Goal: Check status: Check status

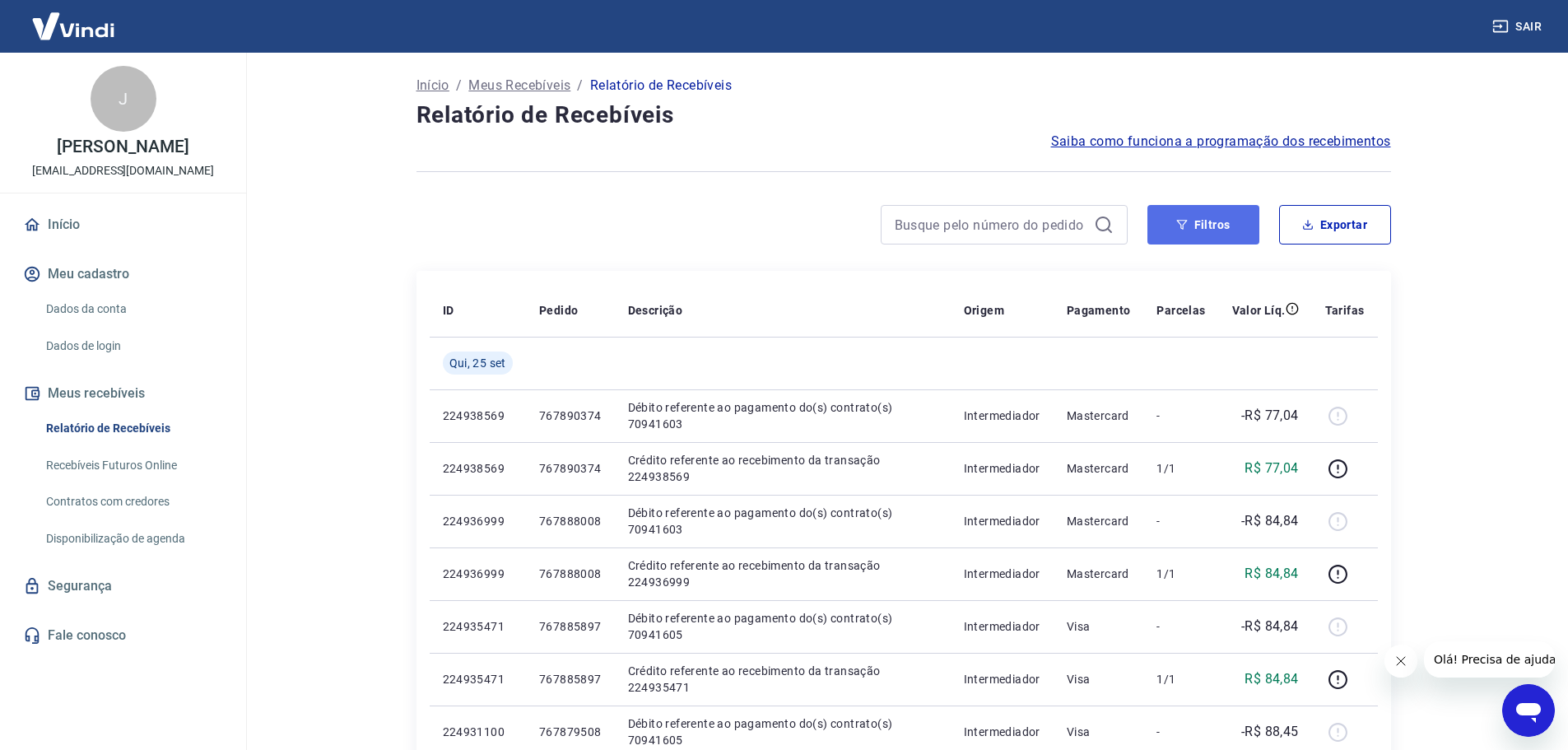
click at [1206, 224] on button "Filtros" at bounding box center [1204, 225] width 112 height 40
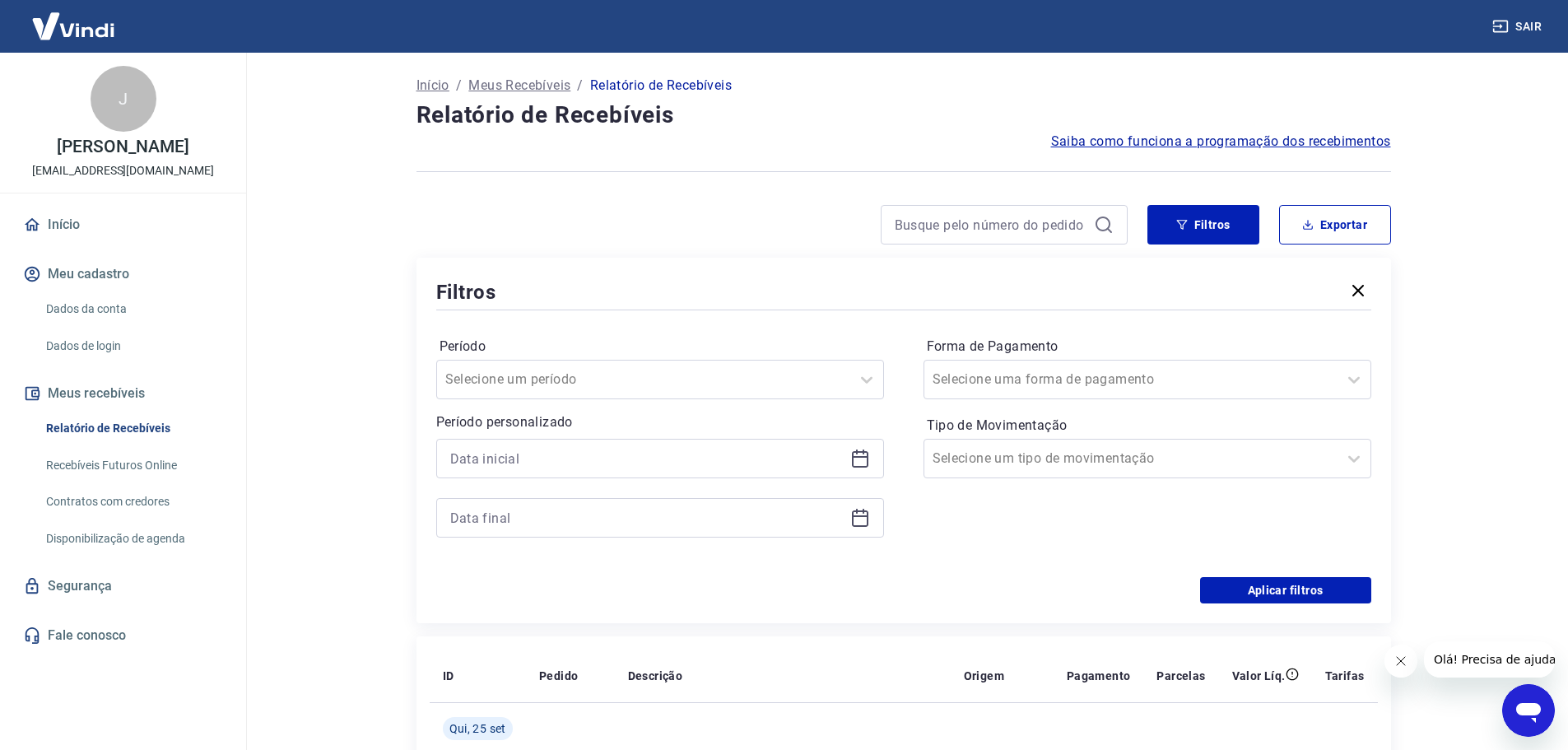
click at [867, 462] on icon at bounding box center [860, 459] width 16 height 16
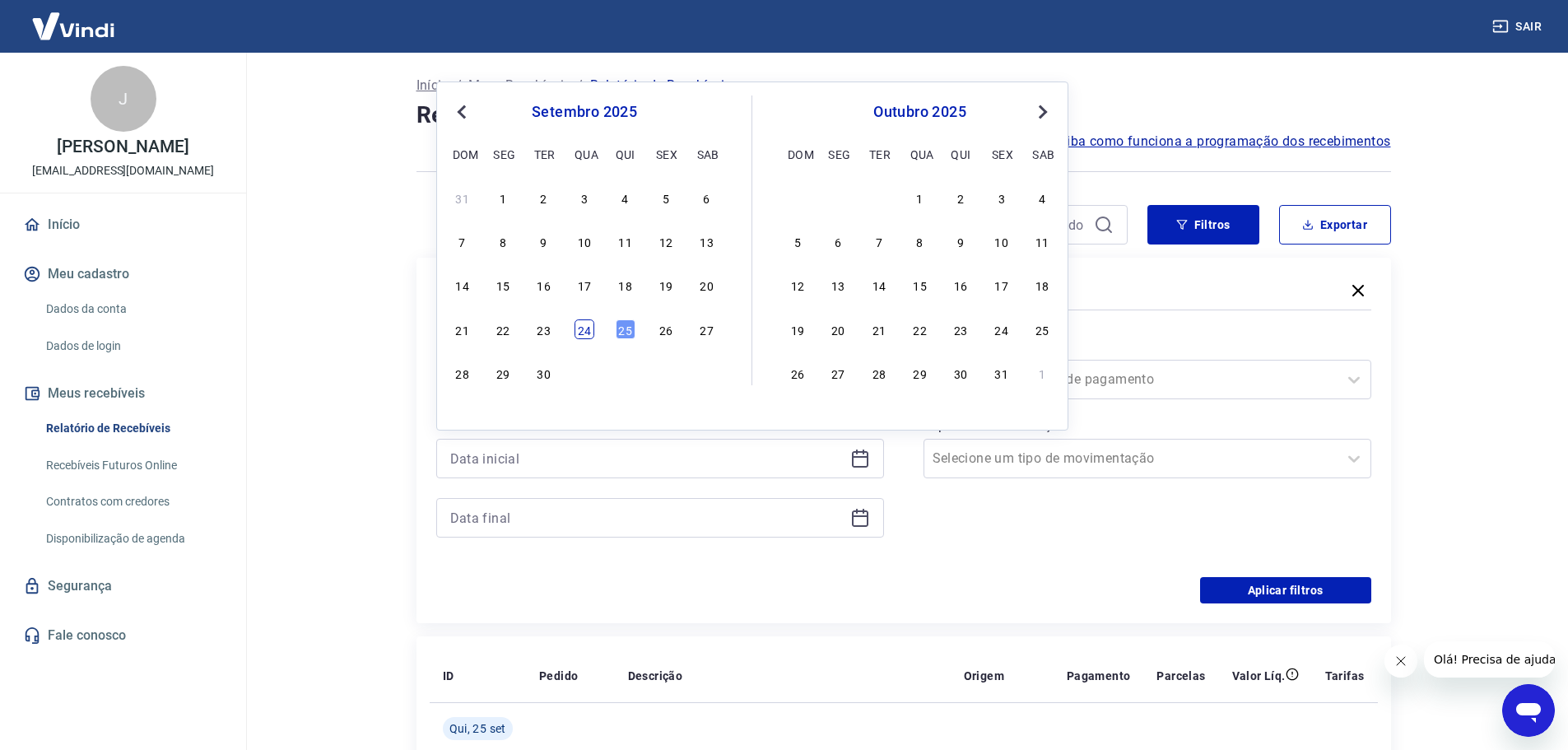
click at [584, 329] on div "24" at bounding box center [585, 330] width 20 height 20
type input "[DATE]"
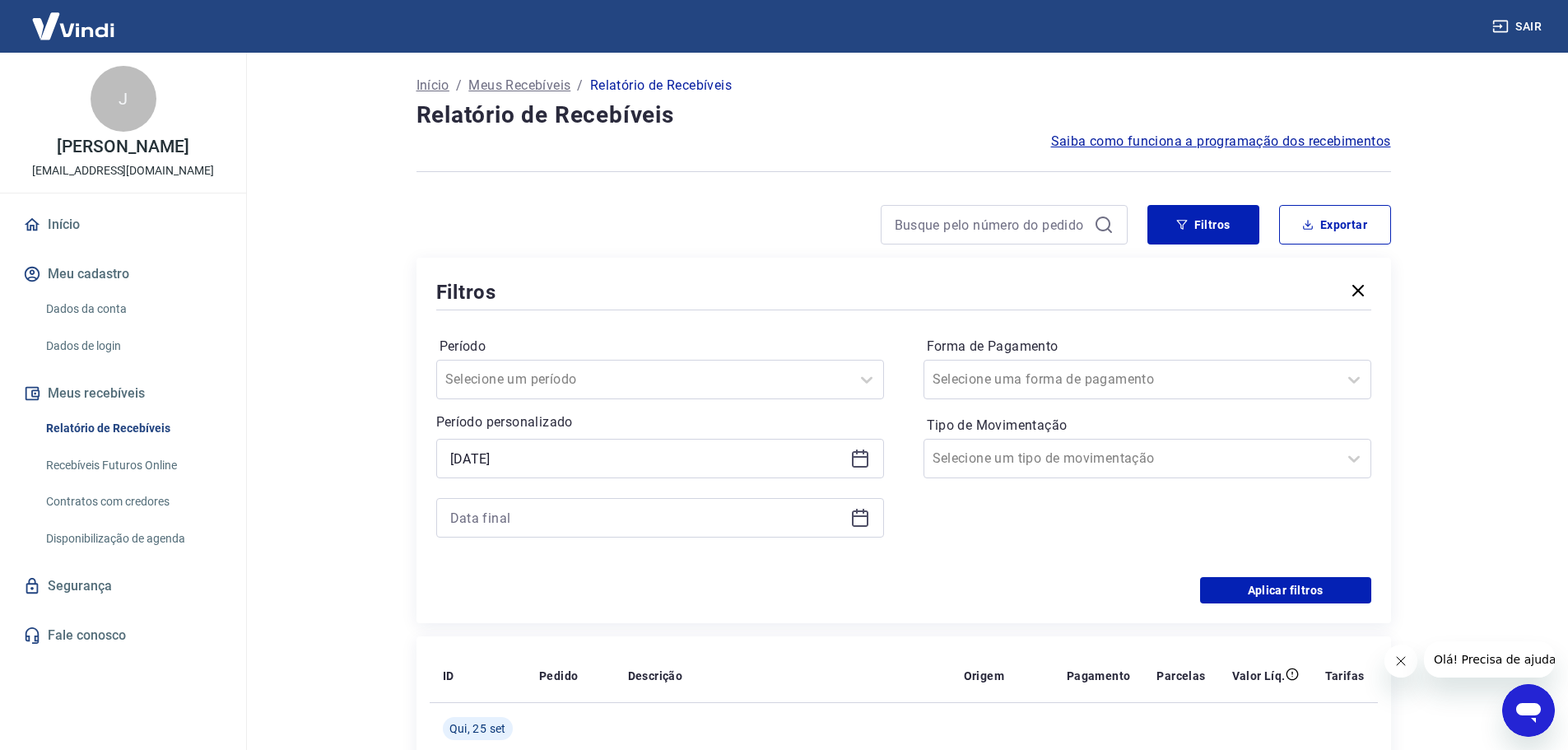
click at [861, 519] on icon at bounding box center [860, 518] width 20 height 20
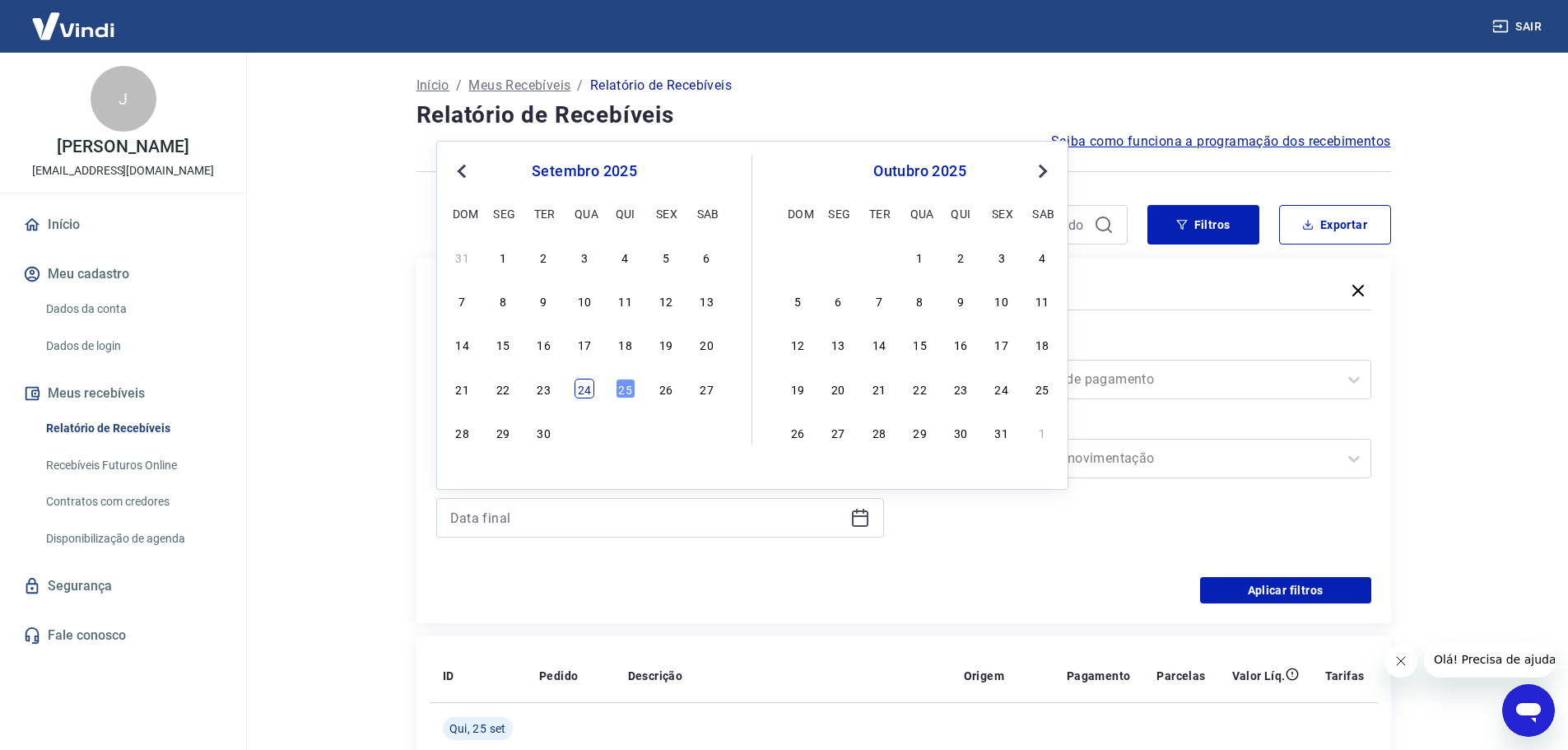
click at [593, 396] on div "24" at bounding box center [585, 388] width 20 height 20
type input "[DATE]"
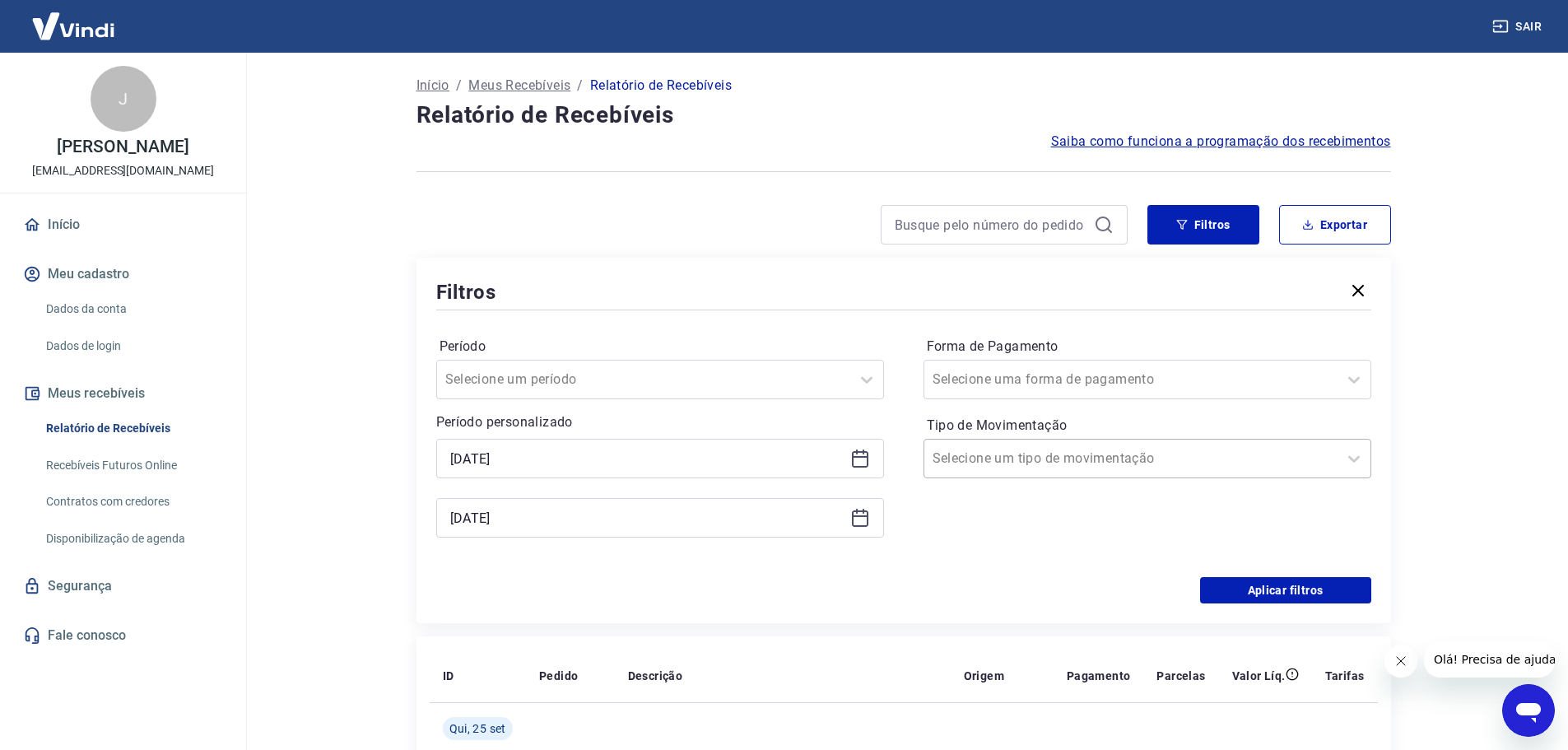
click at [1104, 463] on div at bounding box center [1132, 458] width 397 height 23
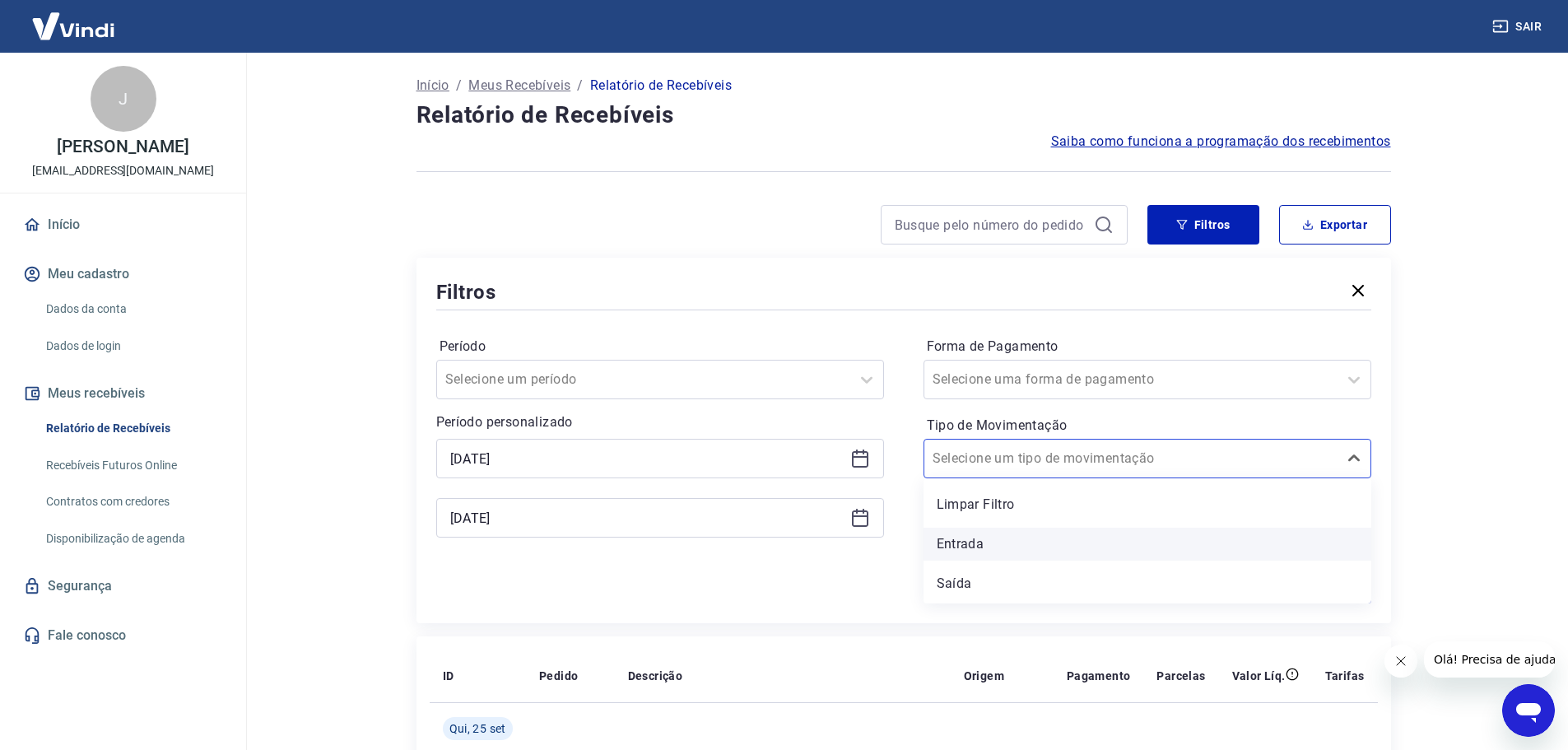
click at [995, 543] on div "Entrada" at bounding box center [1147, 544] width 448 height 33
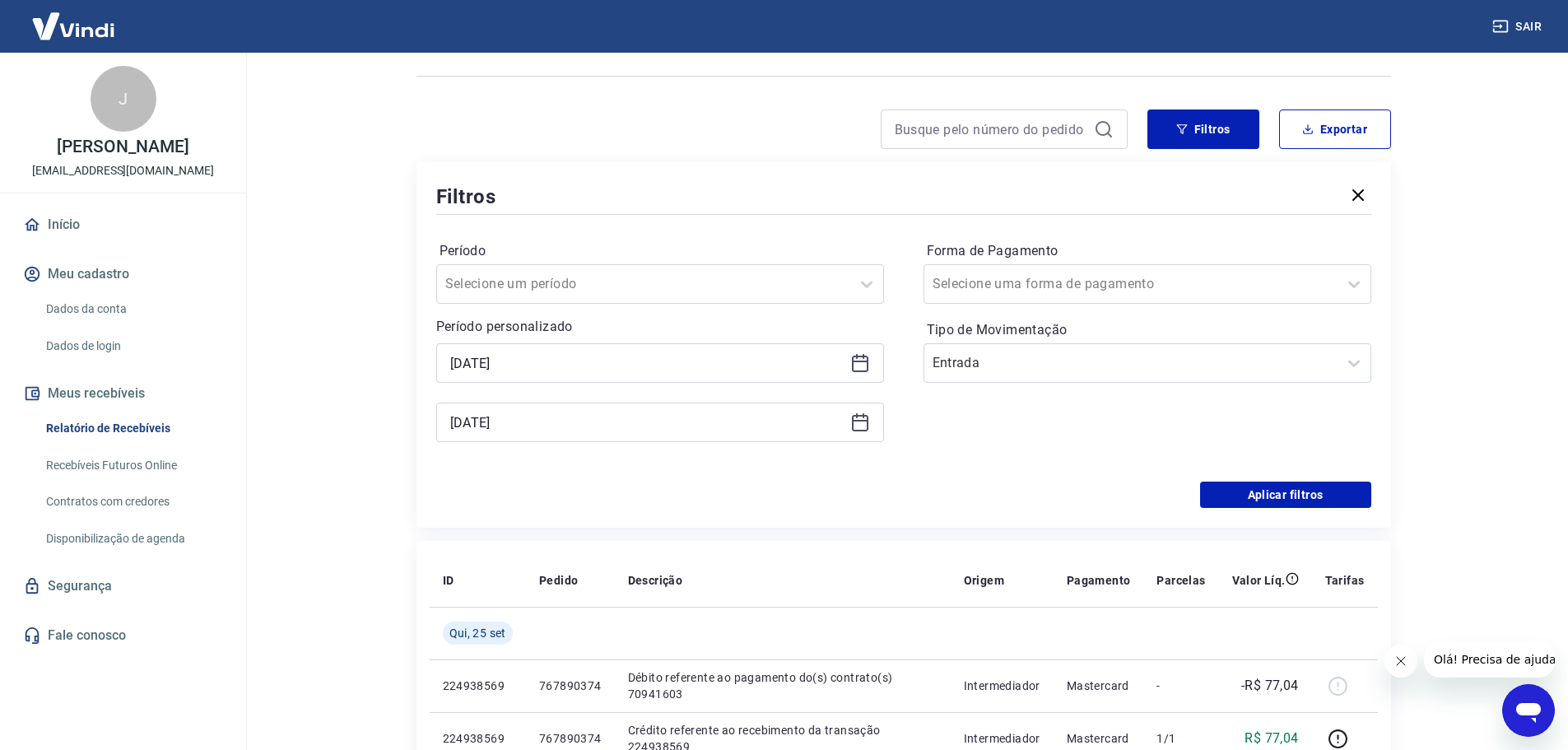
scroll to position [74, 0]
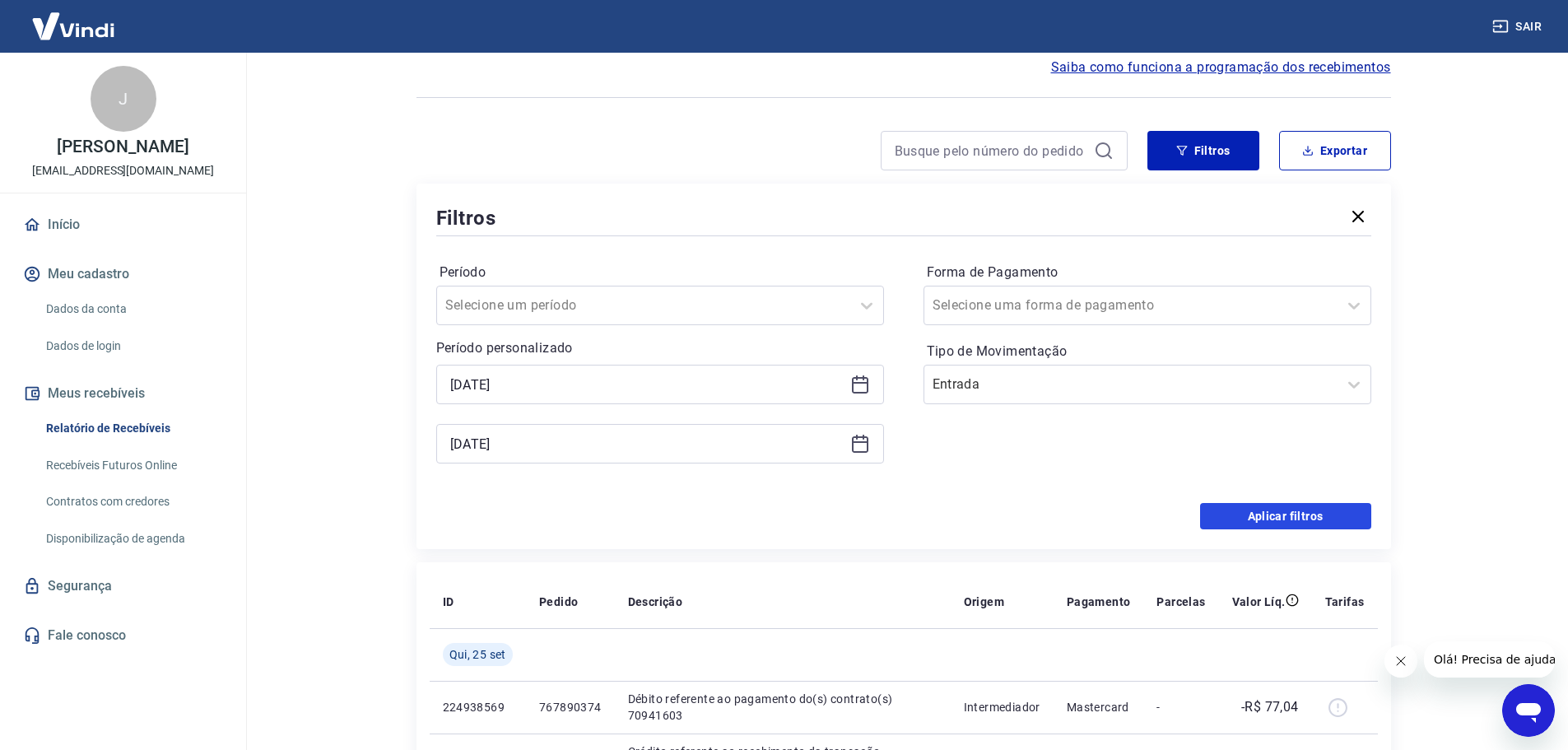
click at [1297, 522] on button "Aplicar filtros" at bounding box center [1287, 516] width 172 height 26
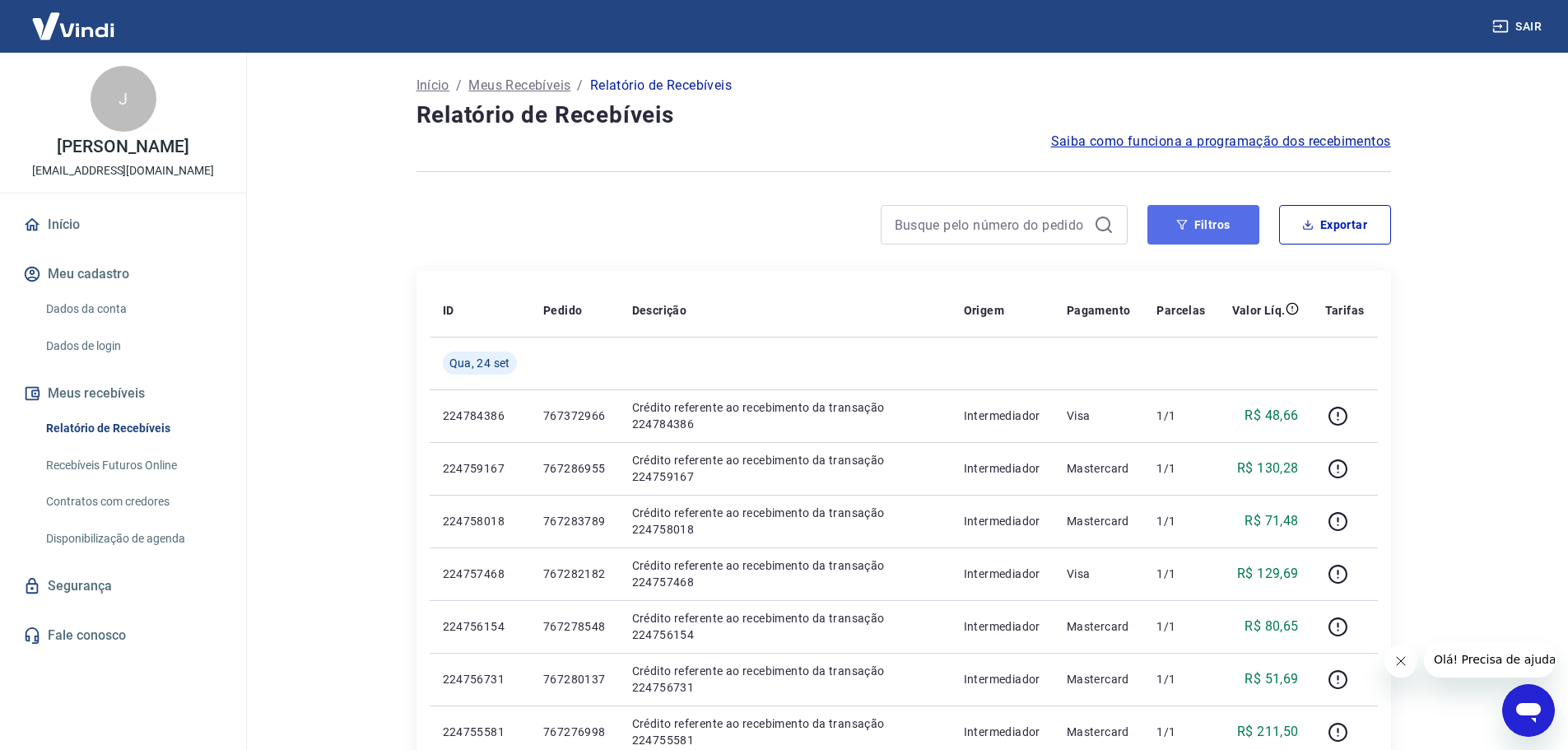
click at [1237, 232] on button "Filtros" at bounding box center [1204, 225] width 112 height 40
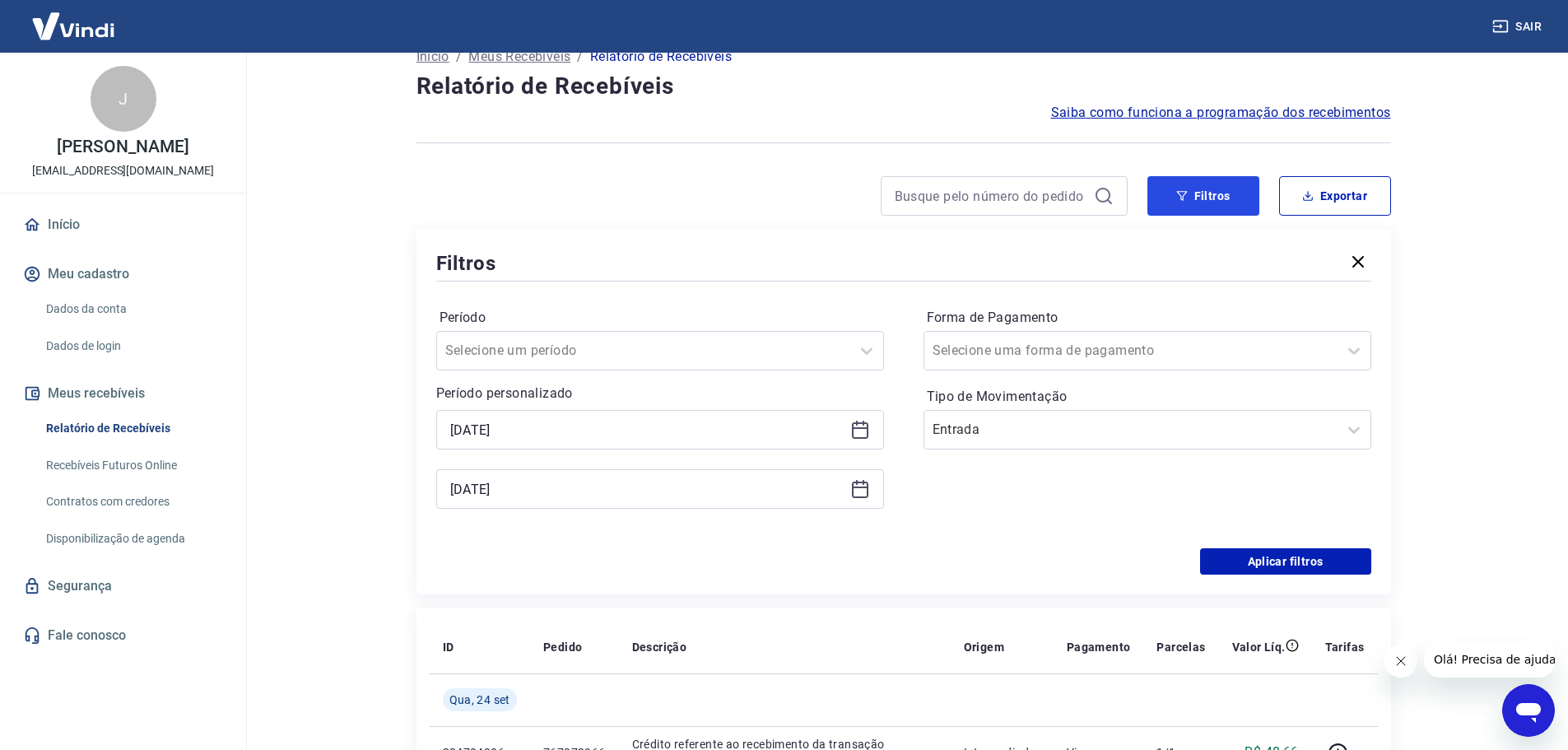
scroll to position [33, 0]
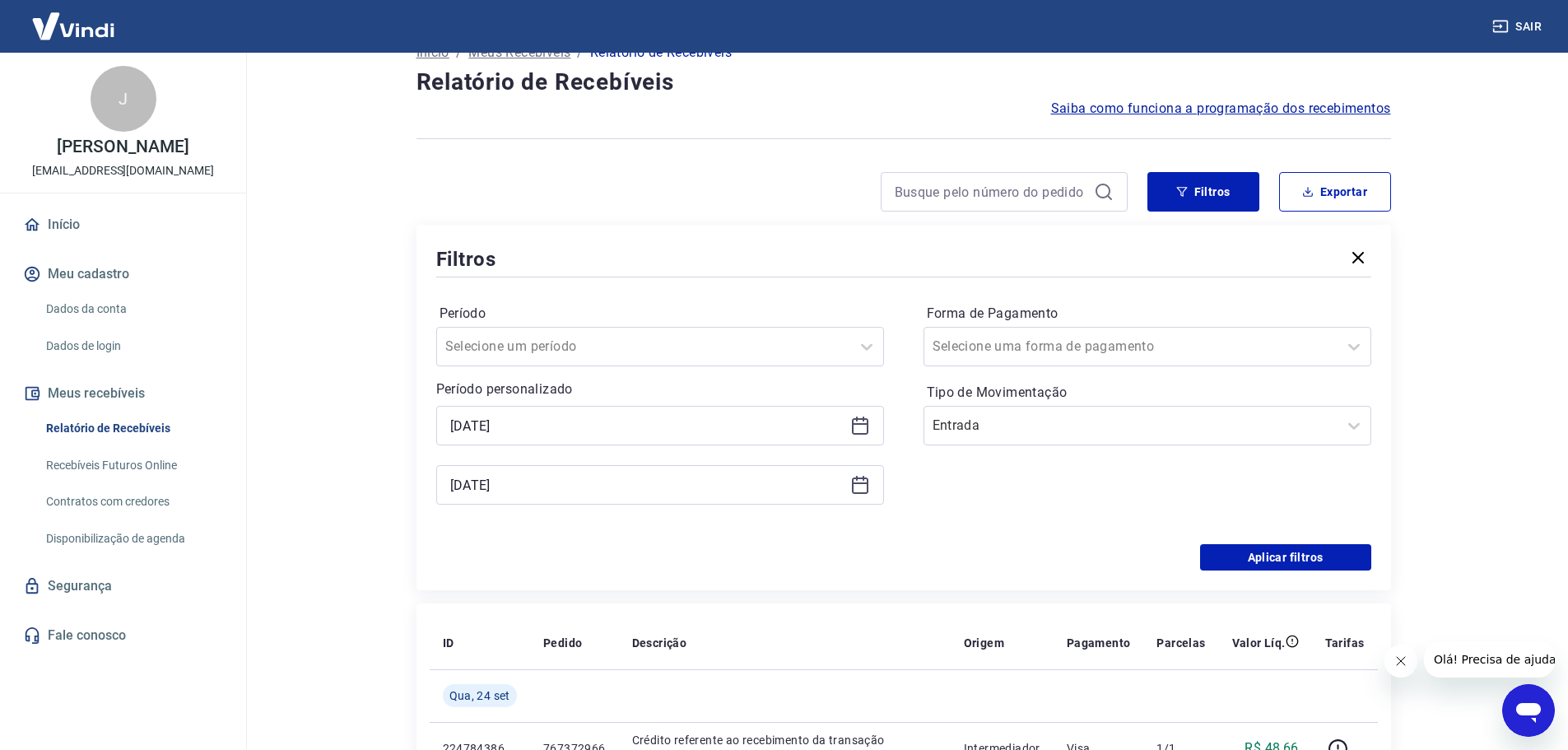
click at [1539, 693] on div "Abrir janela de mensagens" at bounding box center [1528, 710] width 49 height 49
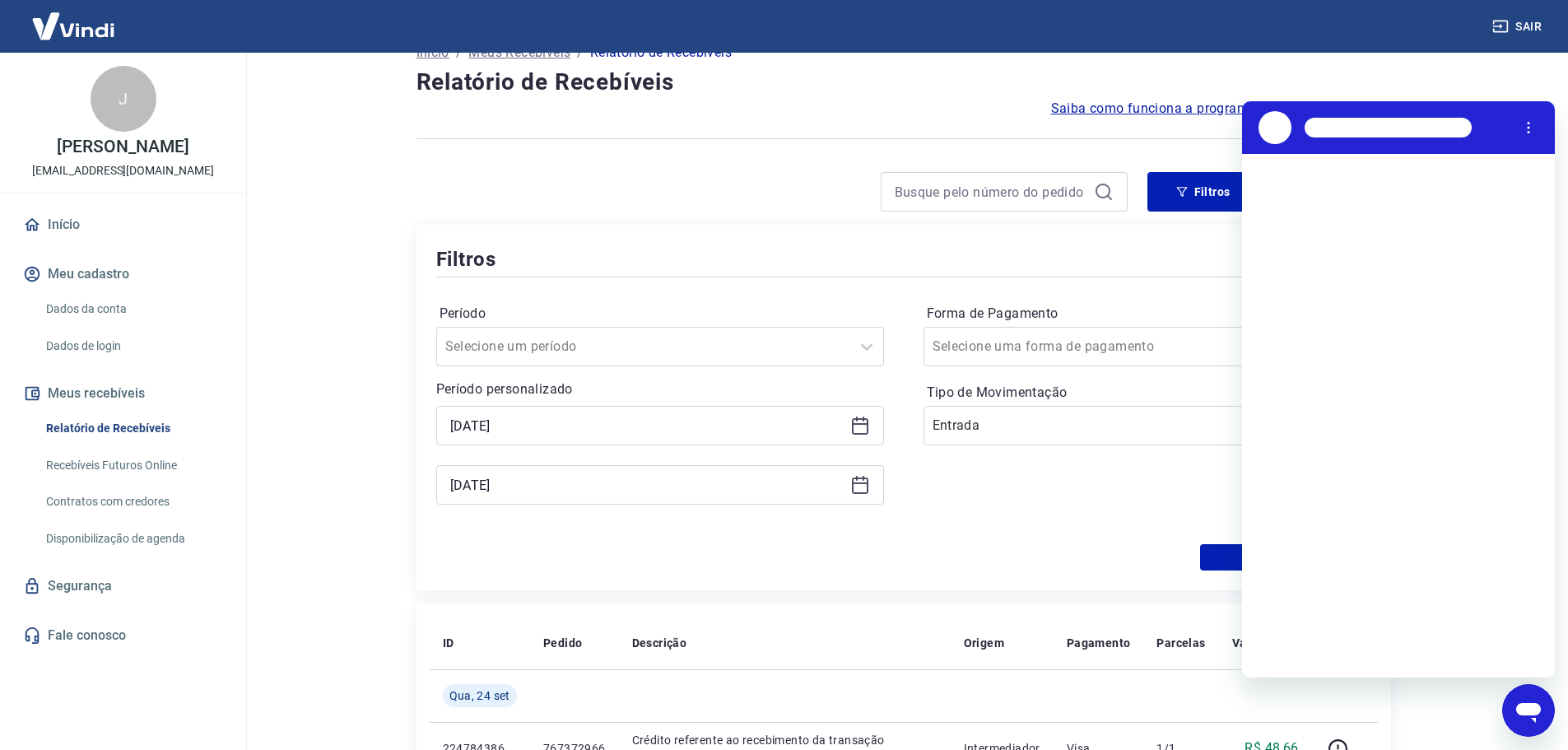
scroll to position [0, 0]
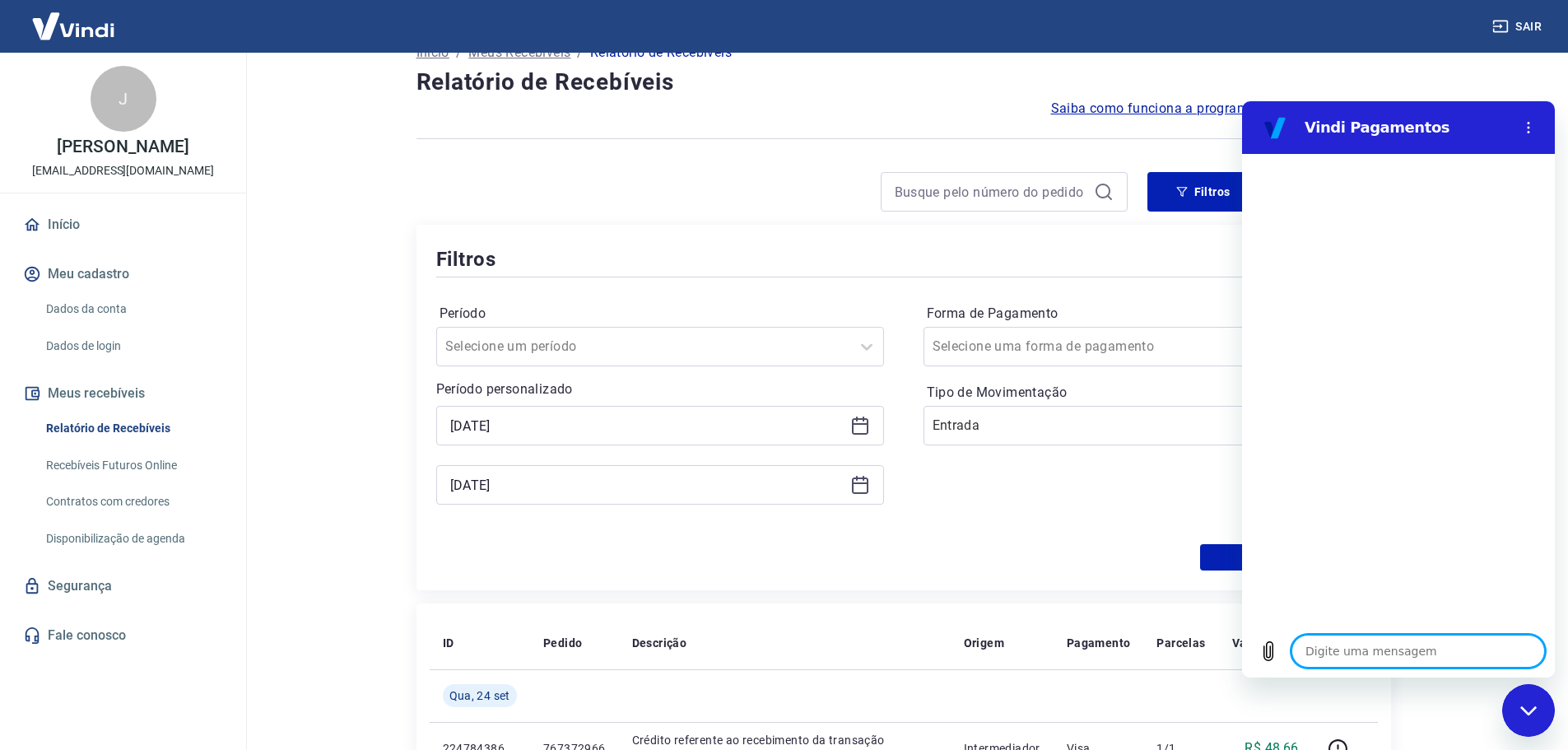
click at [1351, 655] on textarea at bounding box center [1418, 651] width 254 height 33
type textarea "a"
type textarea "x"
type textarea "ac"
type textarea "x"
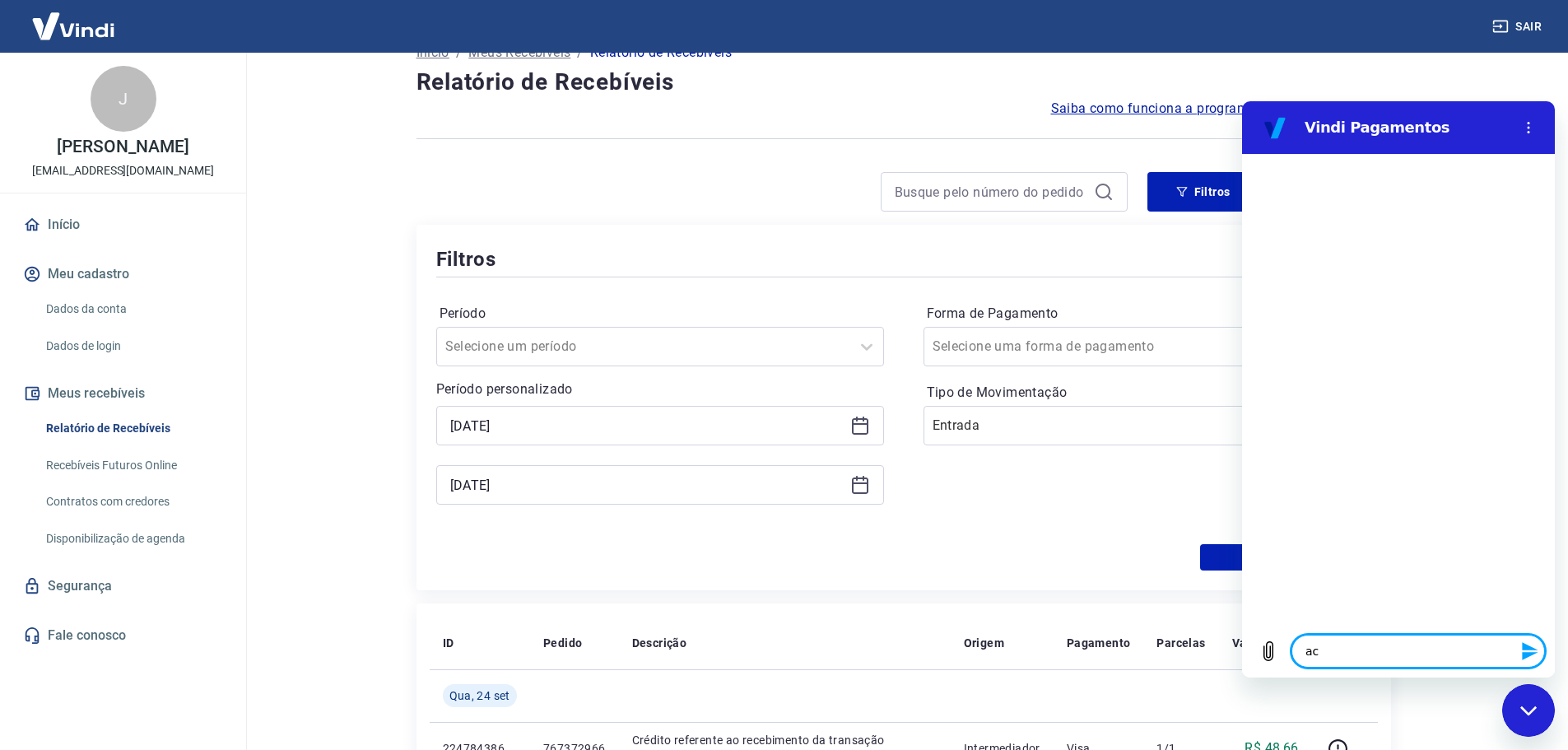
type textarea "ach"
type textarea "x"
type textarea "ache"
type textarea "x"
type textarea "achei"
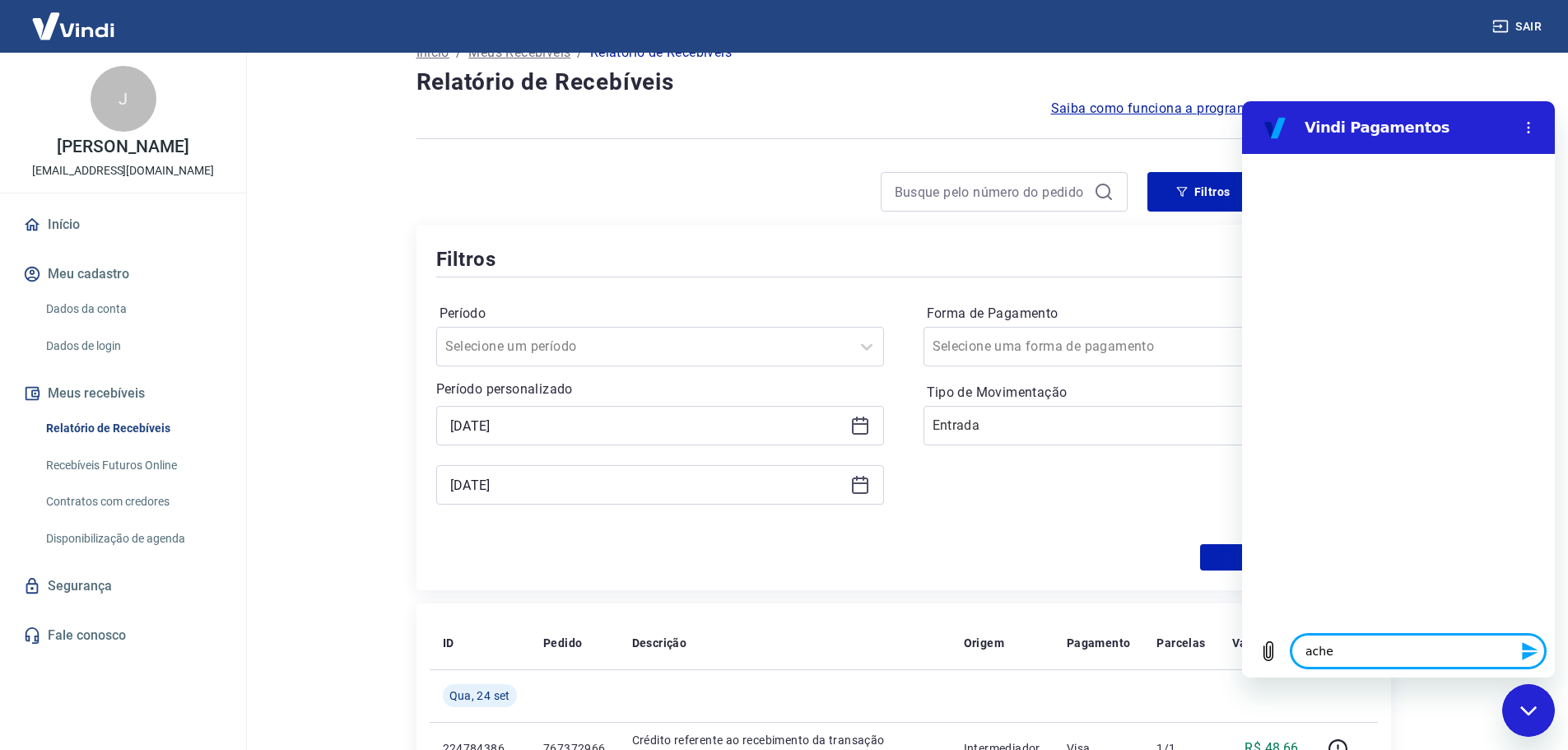
type textarea "x"
type textarea "achei"
type textarea "x"
type textarea "achei n"
type textarea "x"
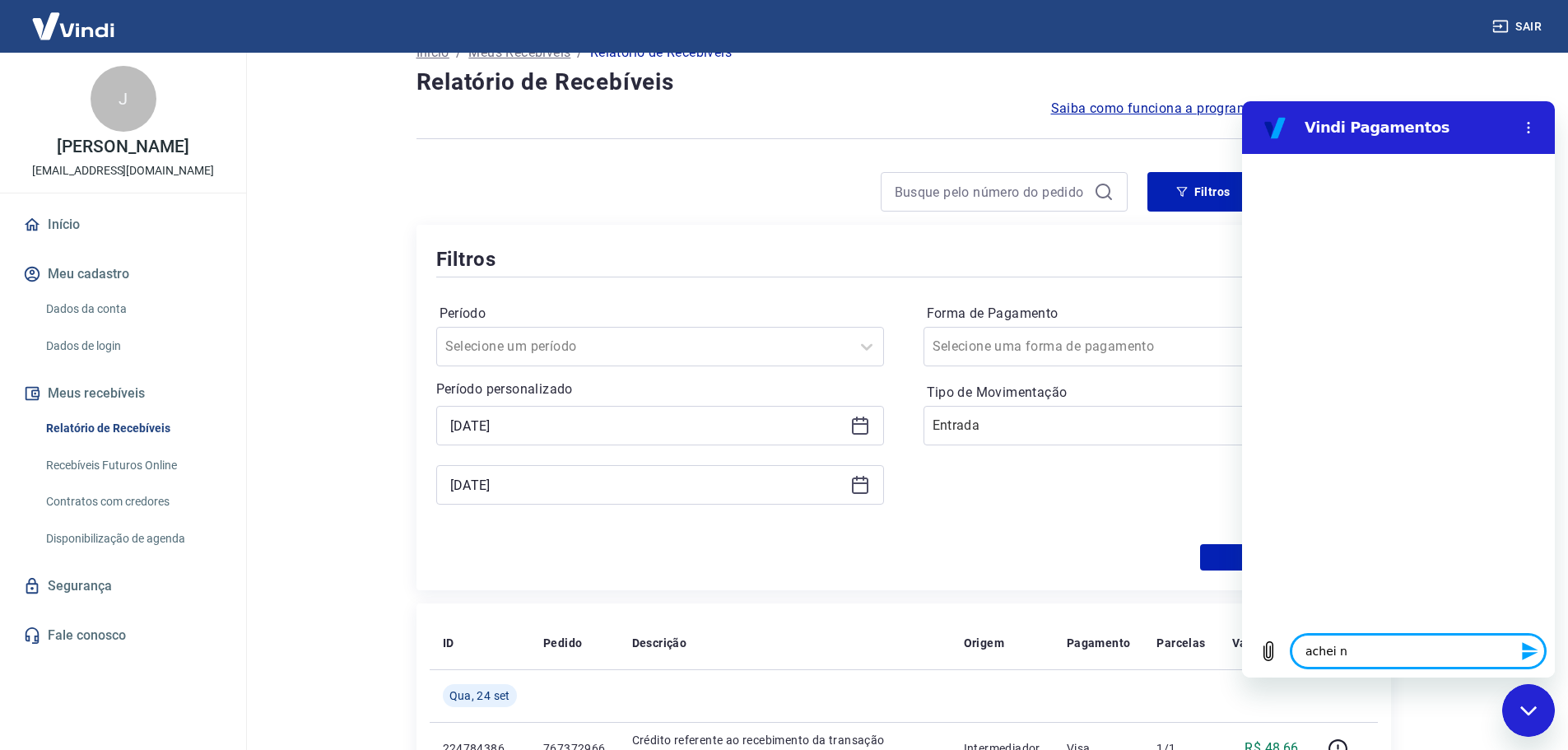
type textarea "achei ne"
type textarea "x"
type textarea "achei nes"
type textarea "x"
type textarea "[PERSON_NAME]"
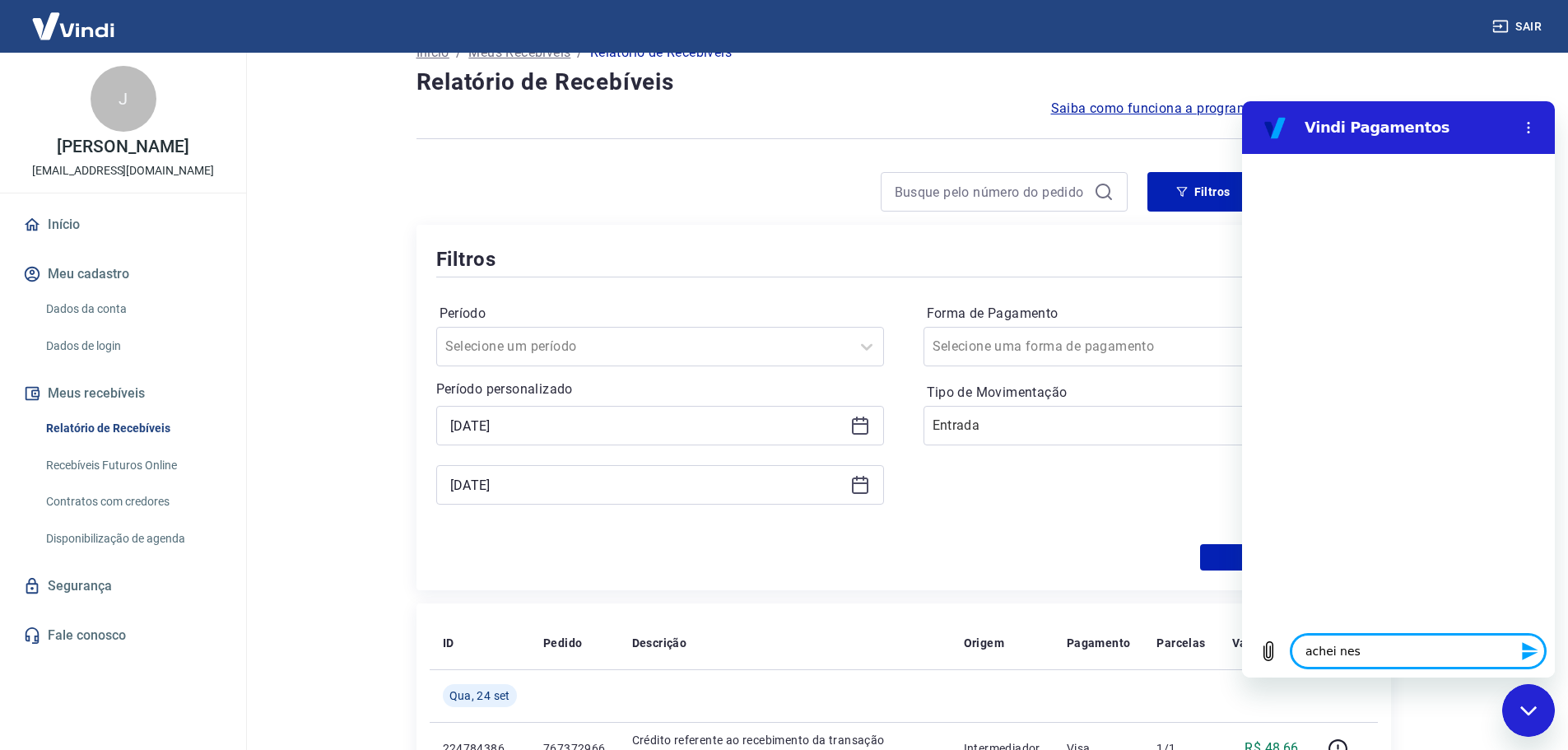
type textarea "x"
type textarea "achei nesse"
type textarea "x"
type textarea "achei nesse"
type textarea "x"
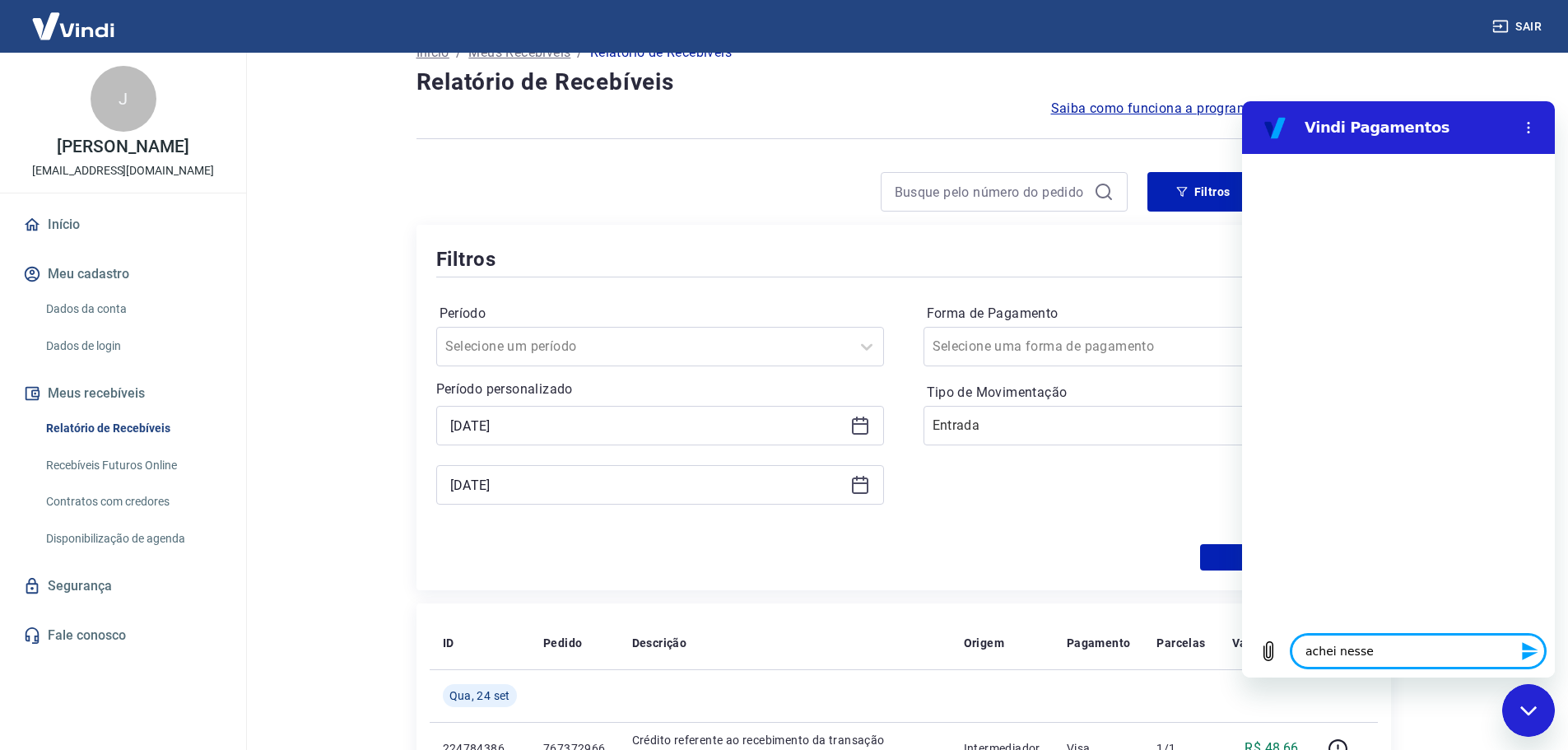
type textarea "achei nesse r"
type textarea "x"
type textarea "achei nesse re"
type textarea "x"
type textarea "achei nesse rel"
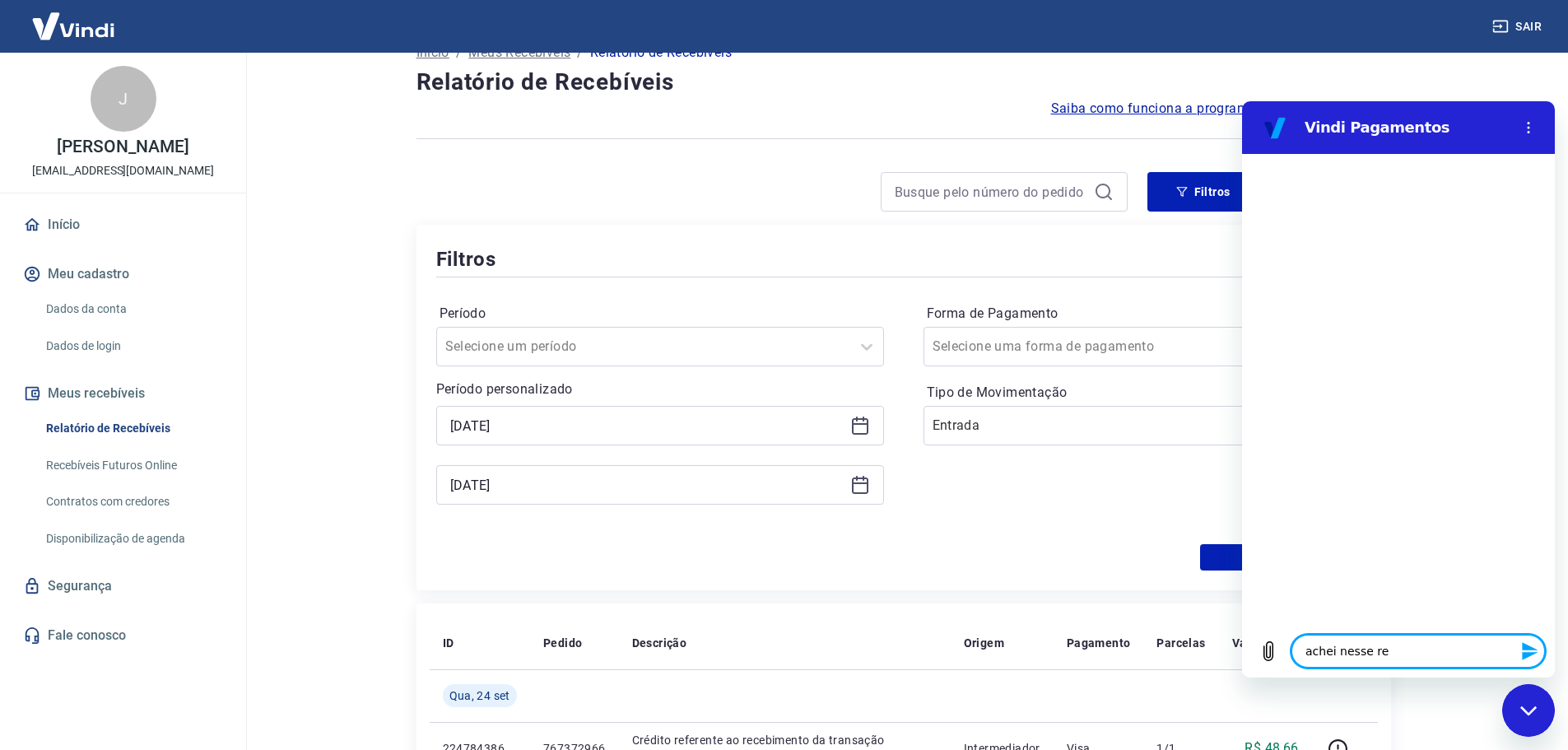
type textarea "x"
type textarea "achei nesse [MEDICAL_DATA]"
type textarea "x"
type textarea "achei nesse relat"
type textarea "x"
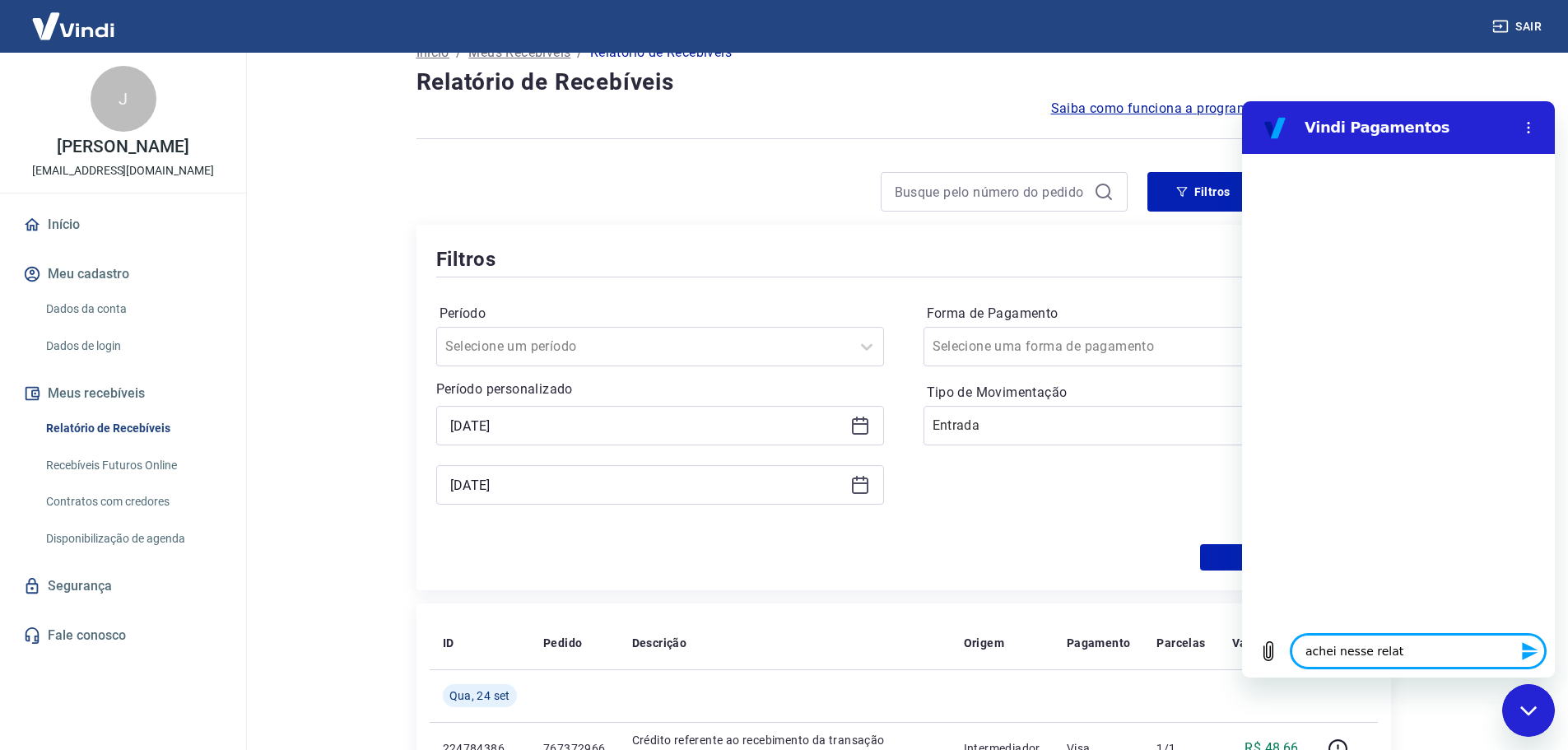
type textarea "achei nesse relato"
type textarea "x"
type textarea "achei nesse relator"
type textarea "x"
type textarea "achei nesse relatori"
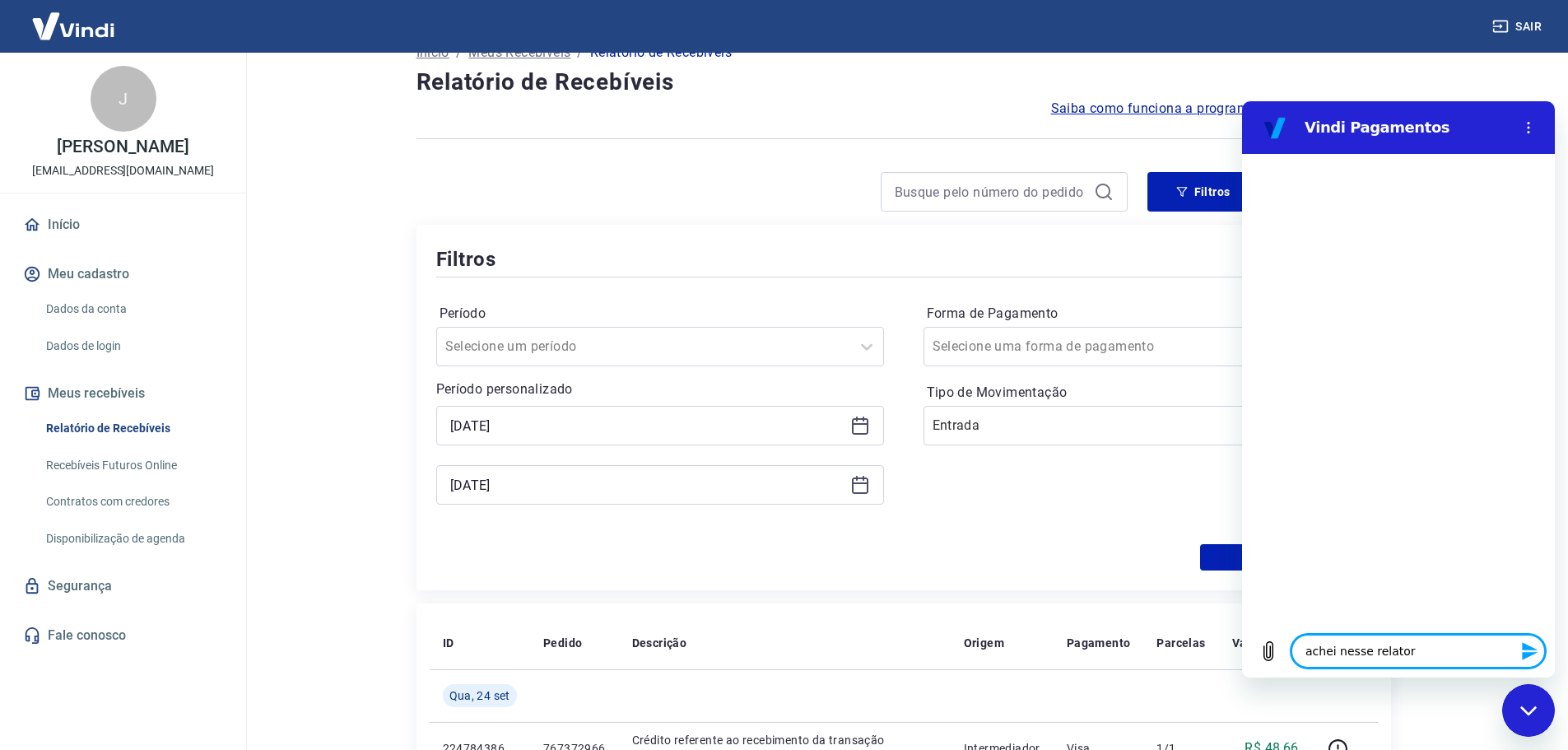
type textarea "x"
type textarea "achei nesse relatorio"
type textarea "x"
type textarea "achei nesse relatório"
type textarea "x"
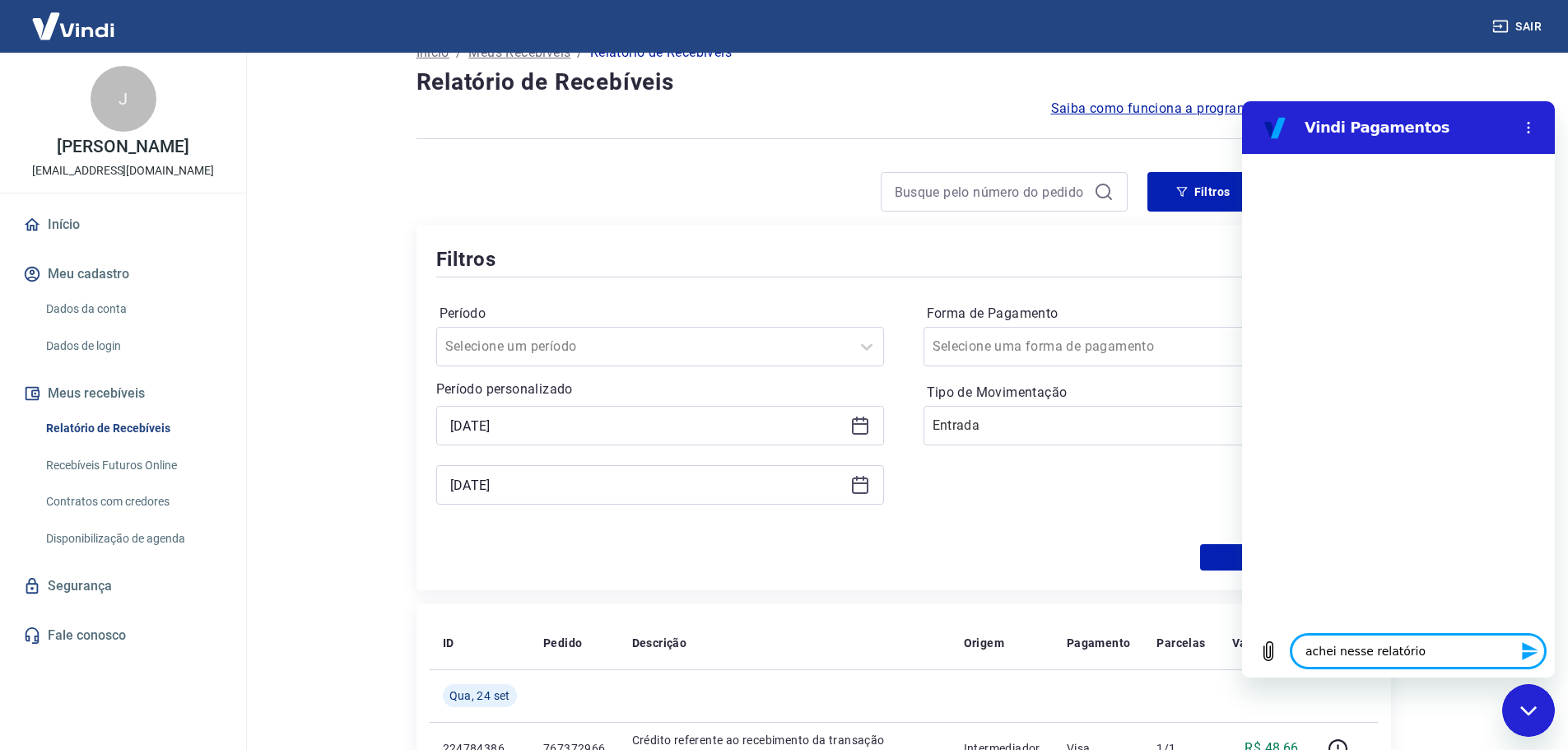
click at [1433, 646] on textarea "achei nesse relatório" at bounding box center [1418, 651] width 254 height 33
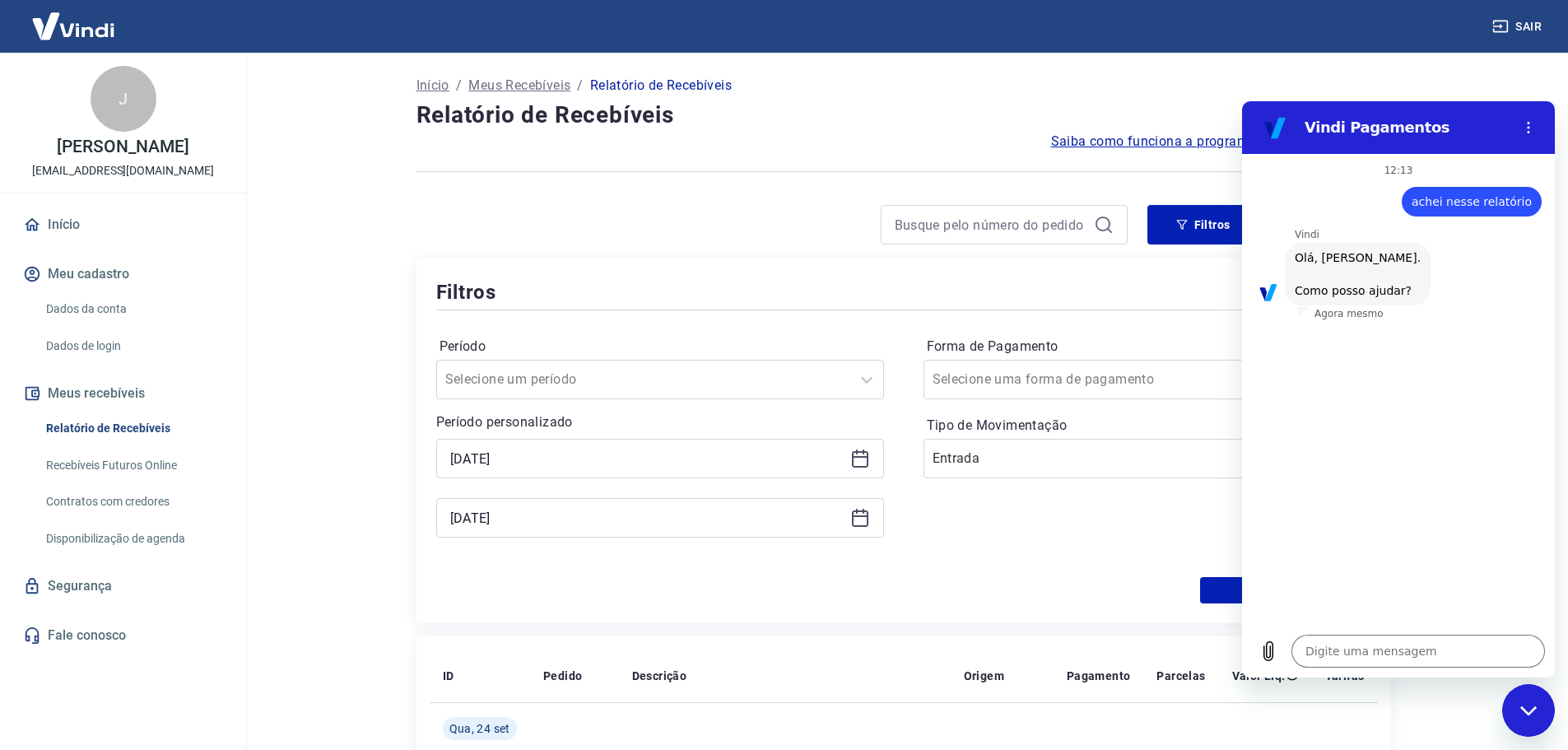
click at [1539, 721] on div "Fechar janela de mensagens" at bounding box center [1528, 710] width 49 height 49
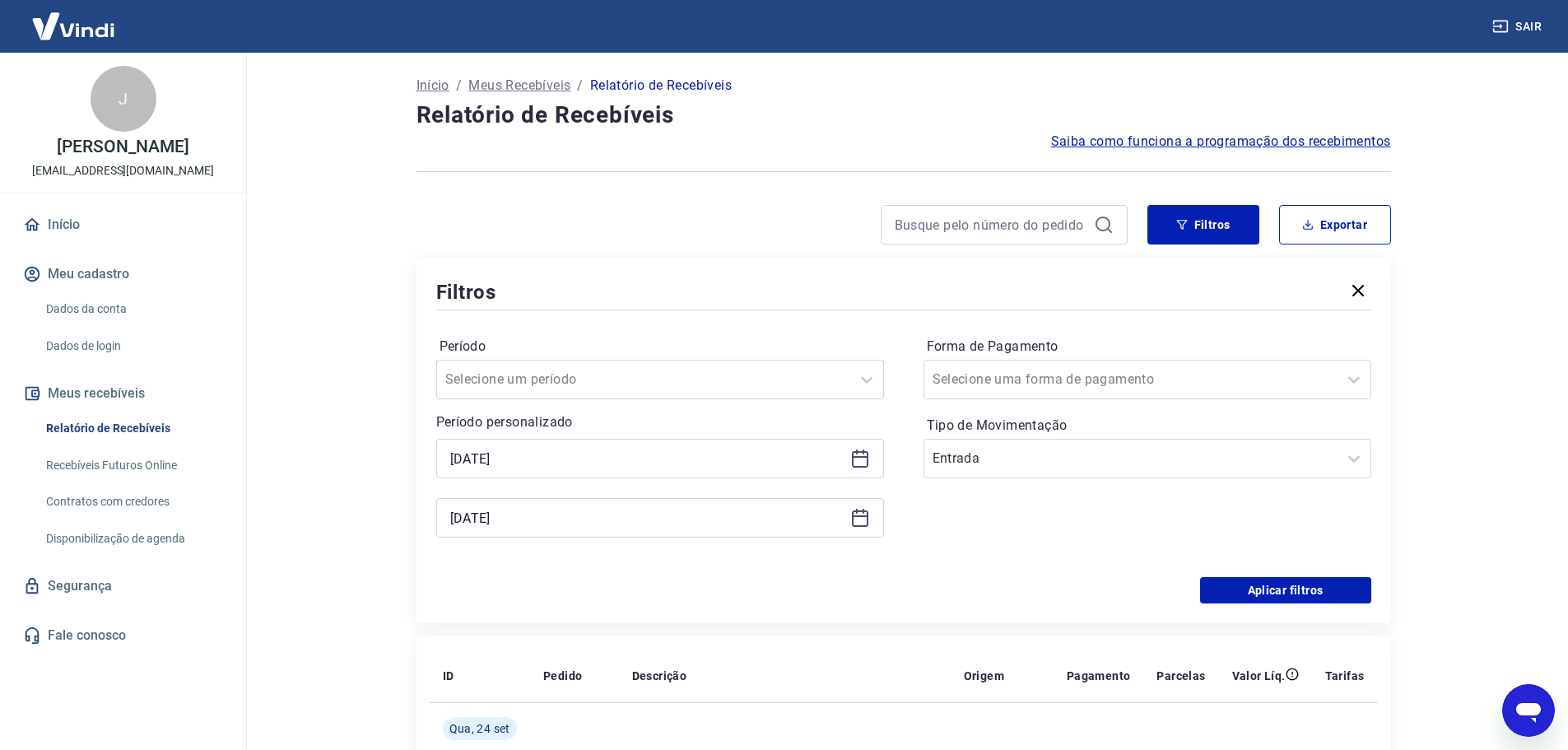
click at [1536, 721] on icon "Abrir janela de mensagens" at bounding box center [1528, 713] width 25 height 20
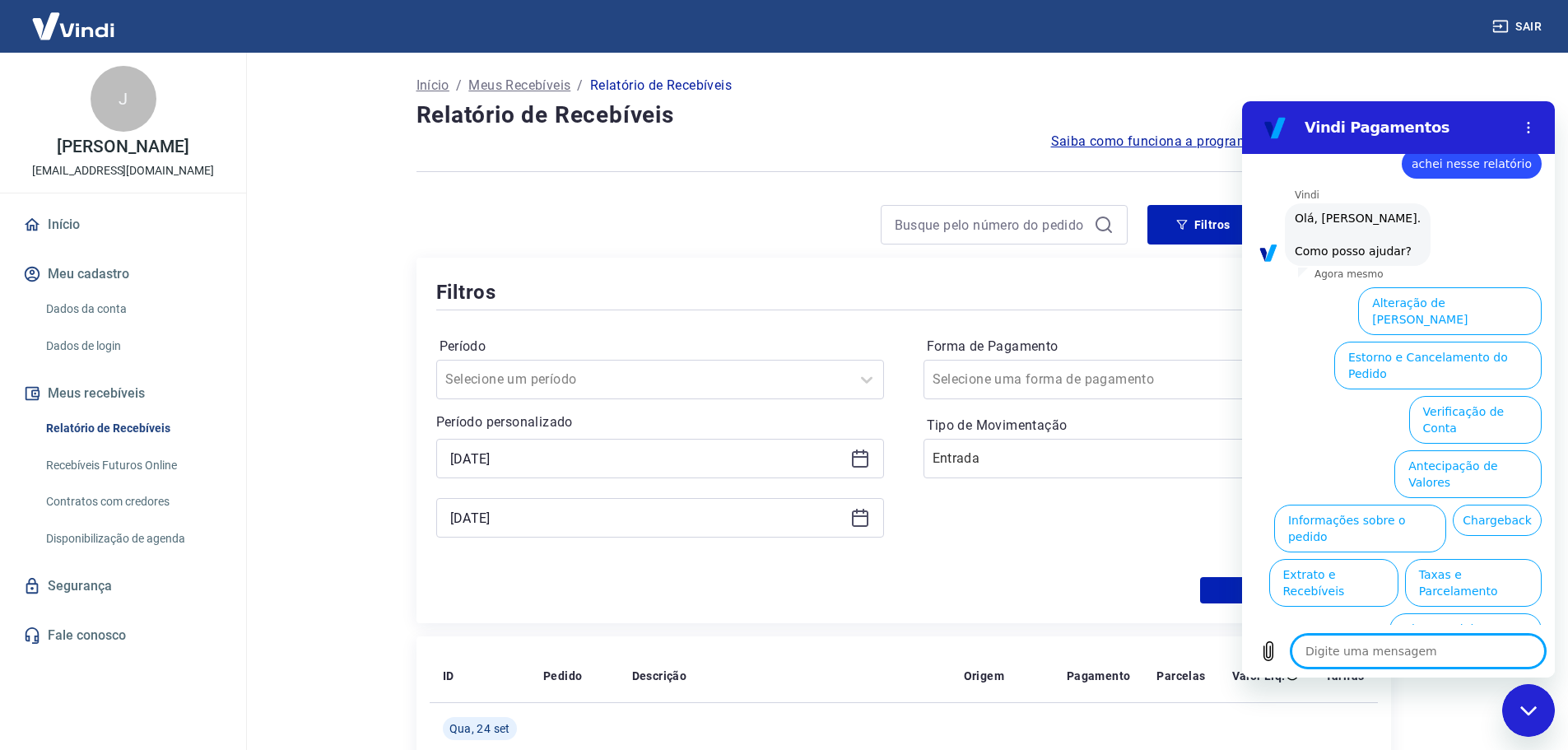
scroll to position [39, 0]
drag, startPoint x: 1551, startPoint y: 576, endPoint x: 2804, endPoint y: 774, distance: 1268.5
click at [1353, 649] on textarea at bounding box center [1418, 651] width 254 height 33
drag, startPoint x: 1554, startPoint y: 526, endPoint x: 2803, endPoint y: 750, distance: 1268.9
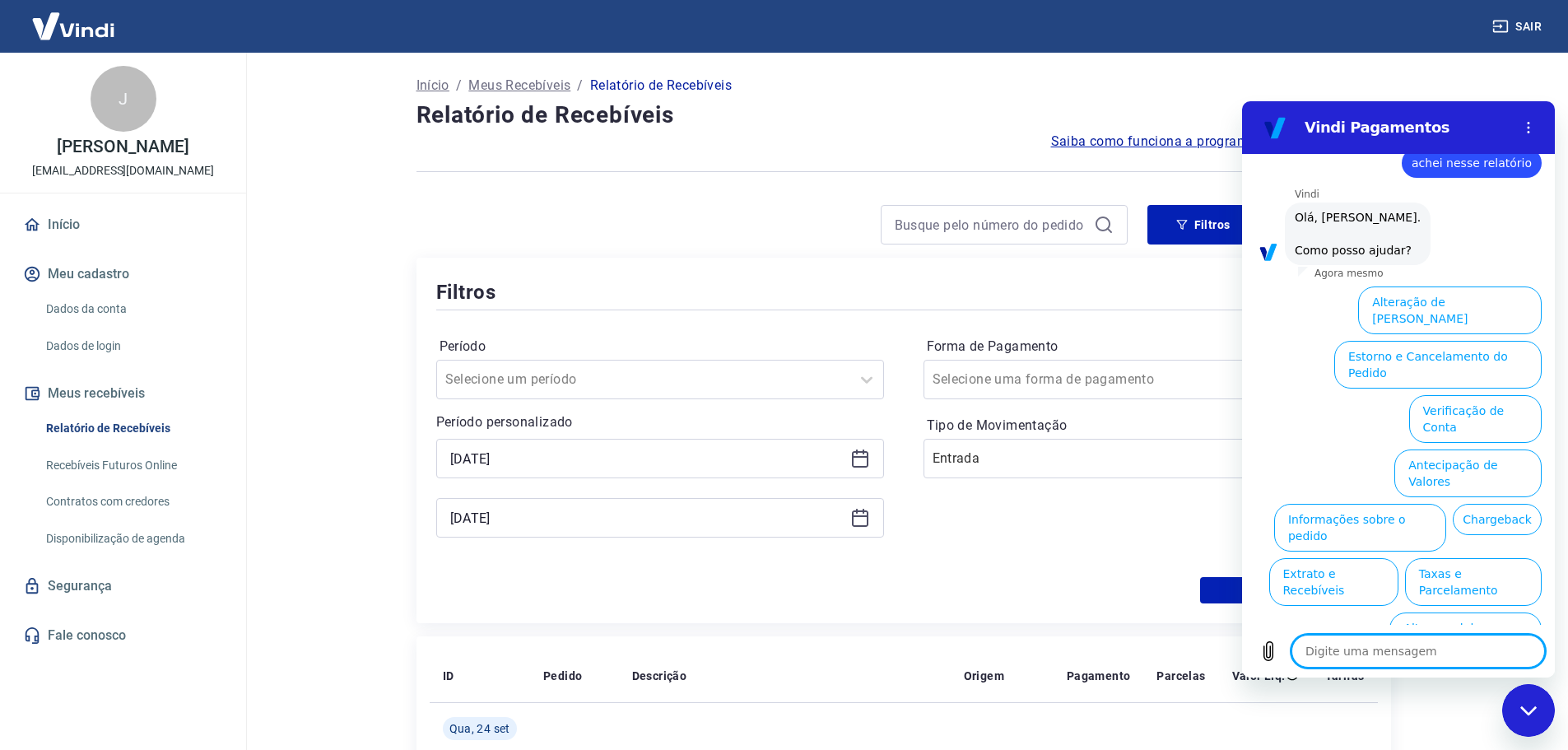
drag, startPoint x: 1387, startPoint y: 649, endPoint x: 1437, endPoint y: 654, distance: 50.2
click at [1437, 654] on textarea at bounding box center [1418, 651] width 254 height 33
click at [1539, 708] on div "Fechar janela de mensagens" at bounding box center [1528, 710] width 49 height 49
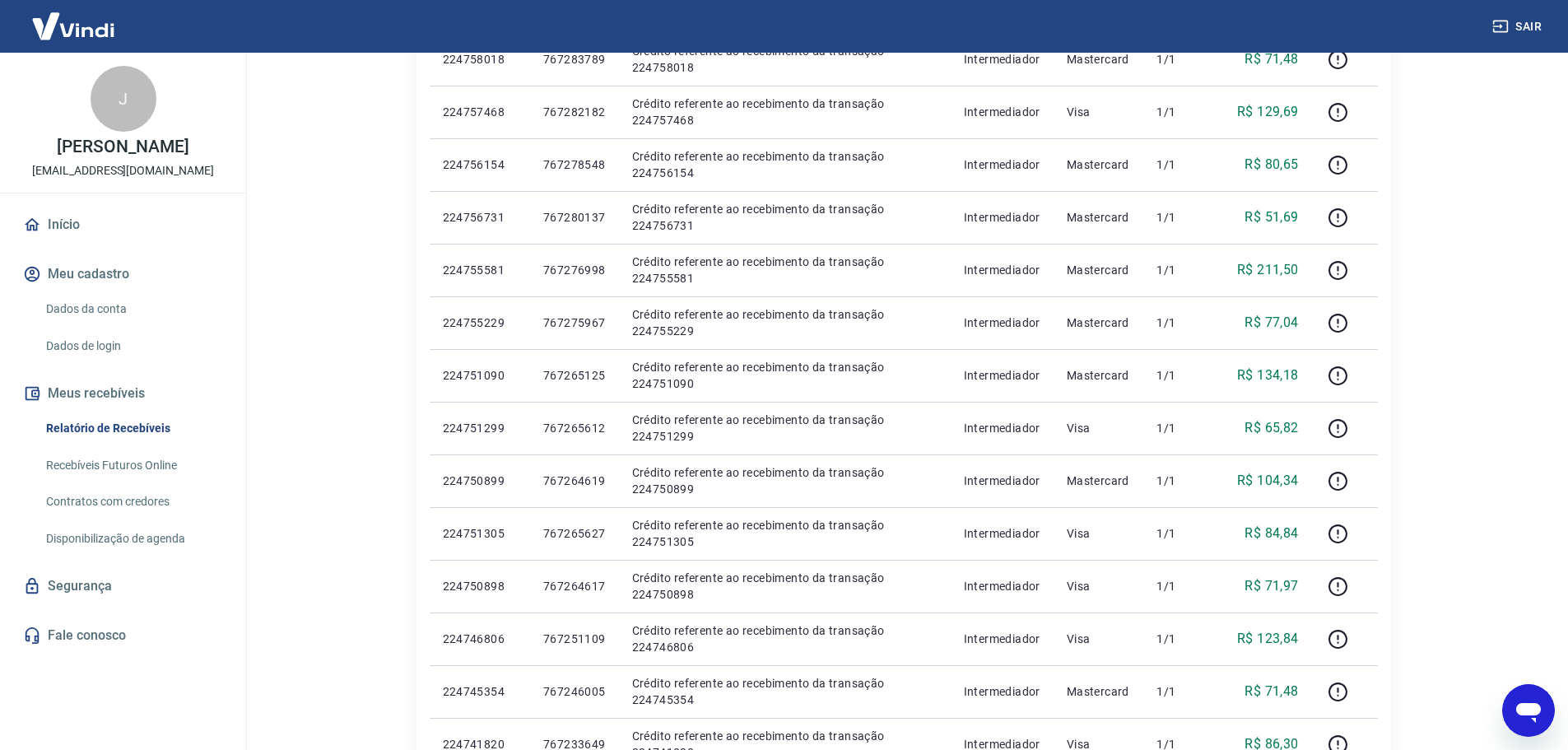
scroll to position [444, 0]
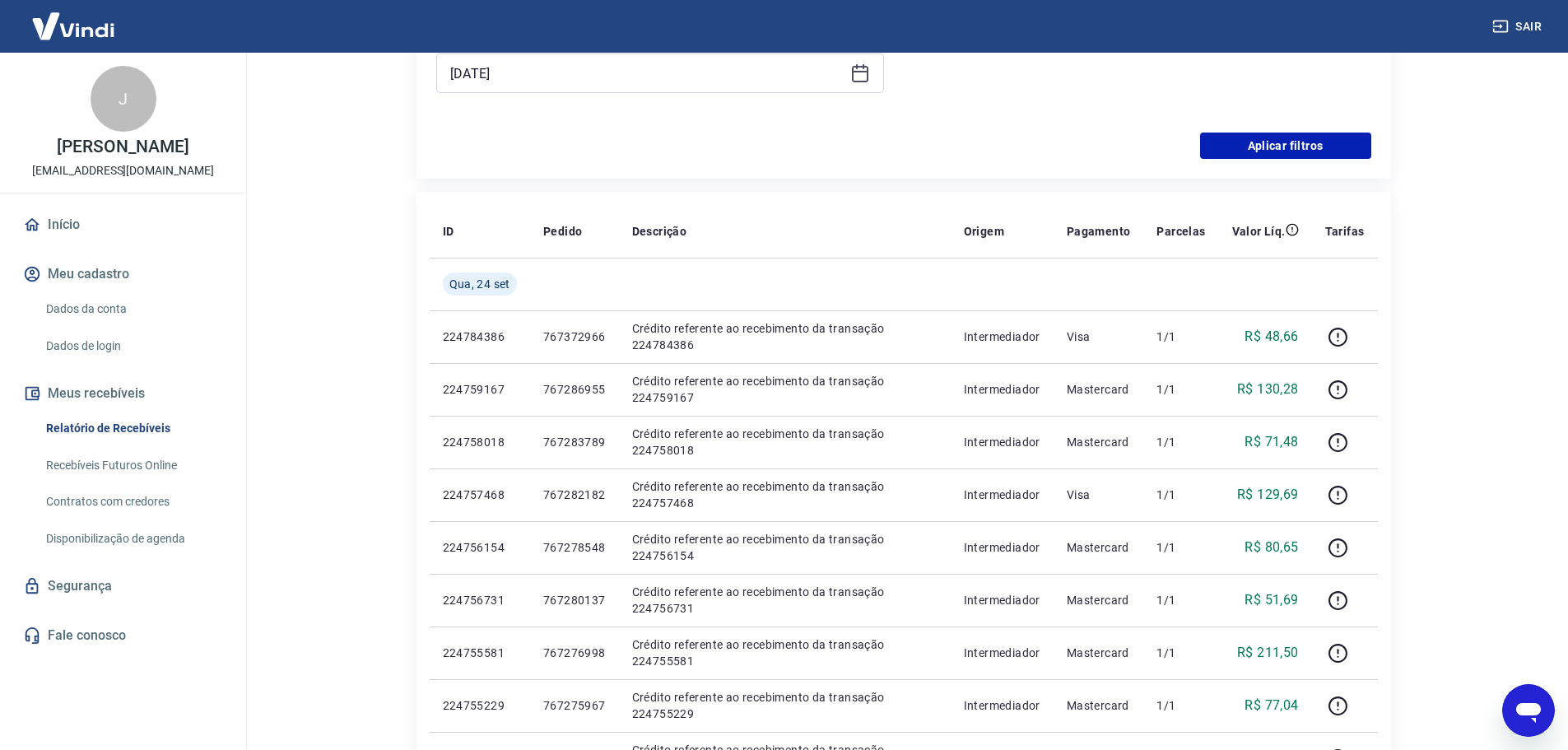
drag, startPoint x: 1528, startPoint y: 696, endPoint x: 1813, endPoint y: 824, distance: 312.4
click at [1528, 696] on icon "Abrir janela de mensagens" at bounding box center [1529, 711] width 30 height 30
type textarea "x"
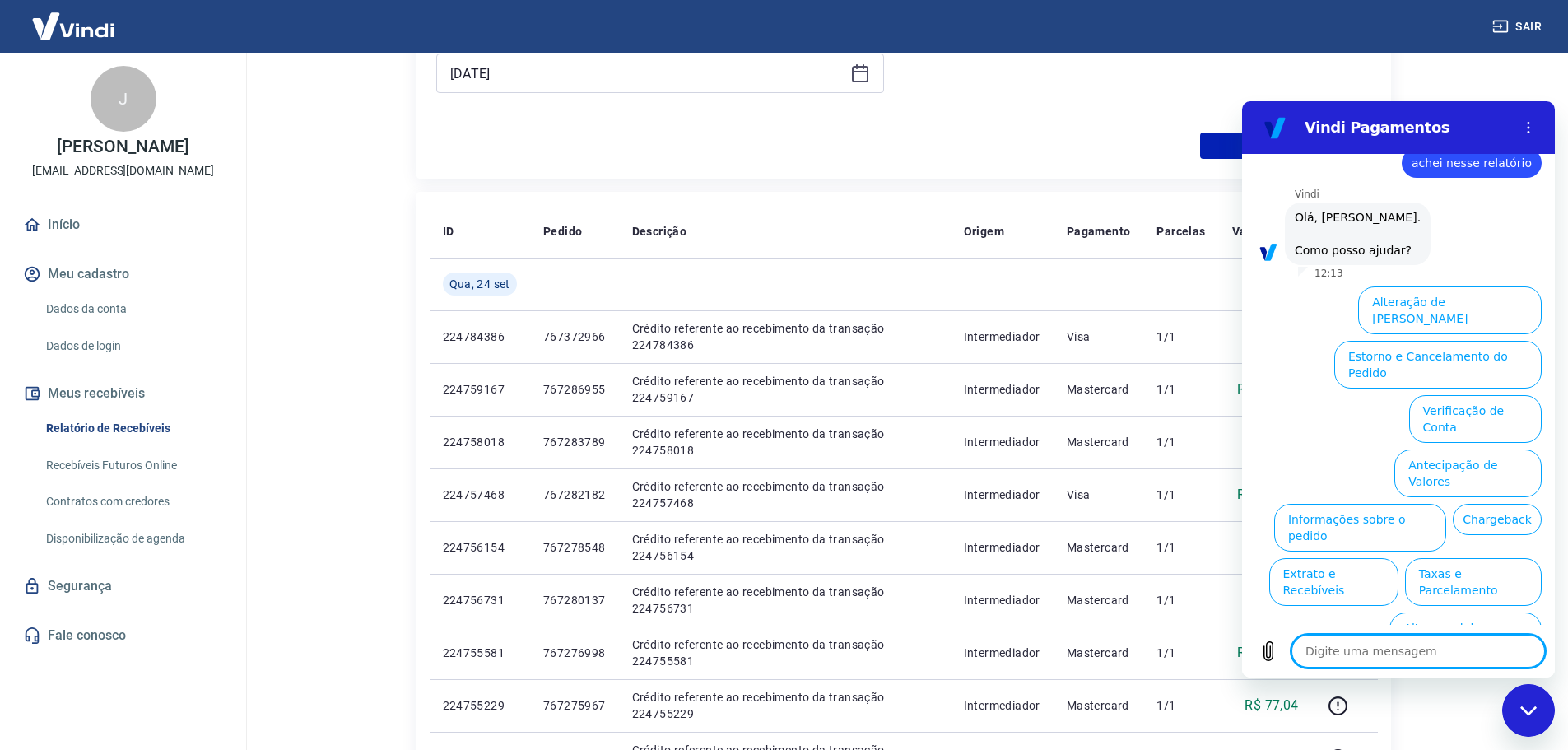
click at [1123, 90] on div "Forma de Pagamento Selecione uma forma de pagamento Tipo de Movimentação Entrada" at bounding box center [1147, 1] width 448 height 224
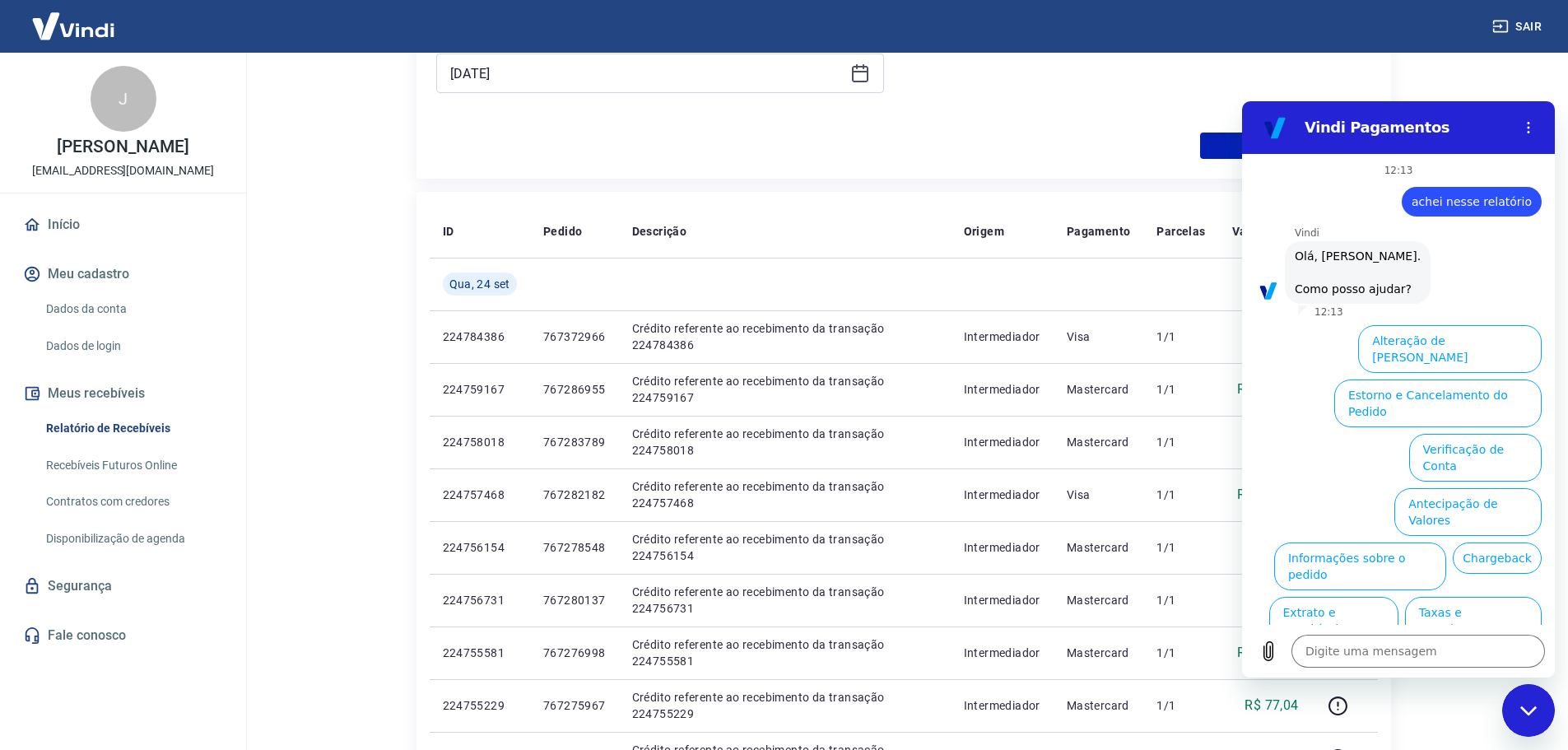
click at [1351, 113] on div "Vindi Pagamentos" at bounding box center [1379, 127] width 254 height 33
click at [1376, 123] on h2 "Vindi Pagamentos" at bounding box center [1404, 128] width 201 height 20
click at [869, 129] on div "Período Selecione um período Período personalizado [DATE] [DATE] Forma de Pagam…" at bounding box center [903, 1] width 935 height 264
